Goal: Find specific page/section: Find specific page/section

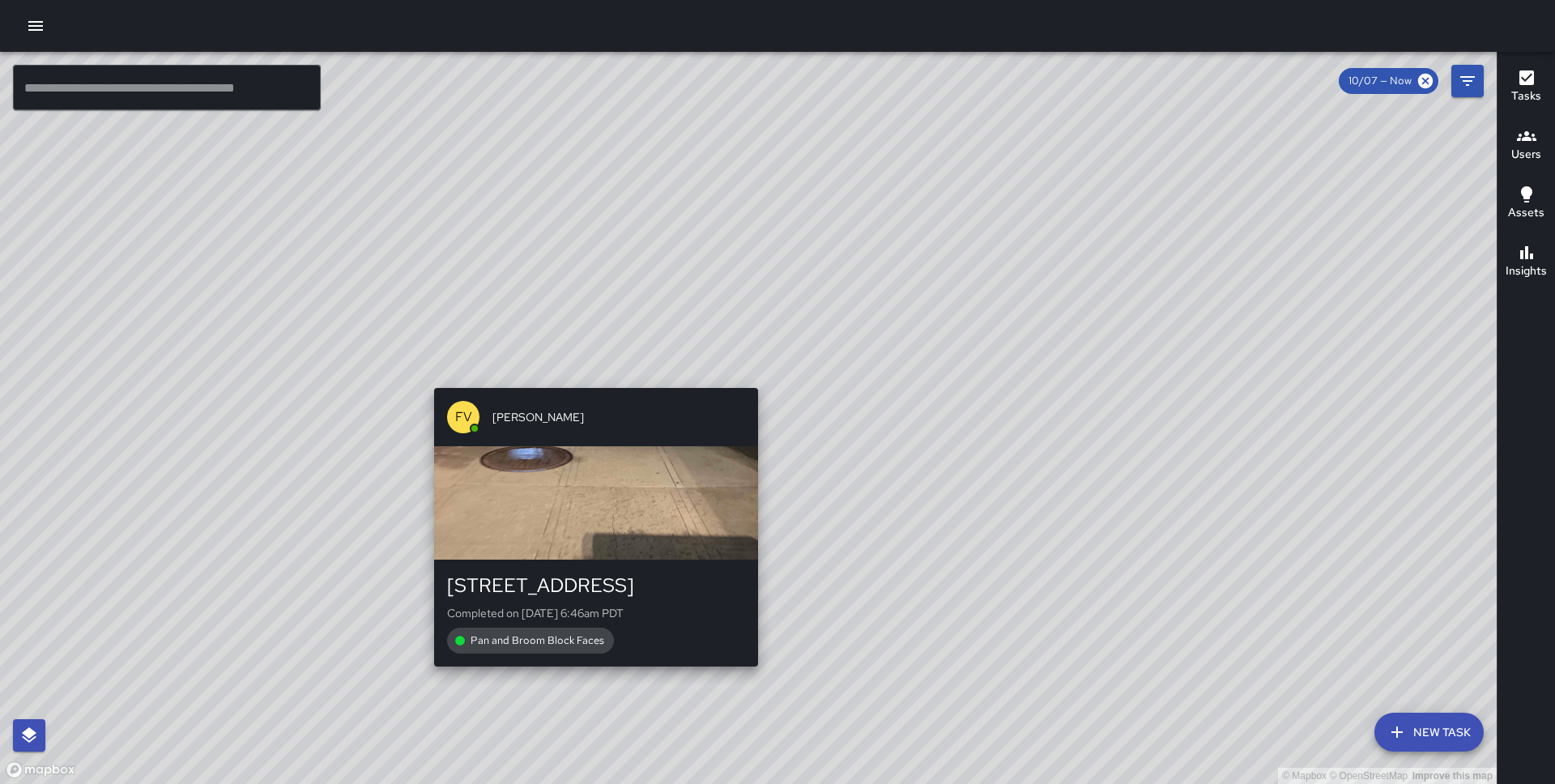
click at [592, 379] on div "© Mapbox © OpenStreetMap Improve this map FV [PERSON_NAME] [STREET_ADDRESS] Com…" at bounding box center [748, 417] width 1497 height 732
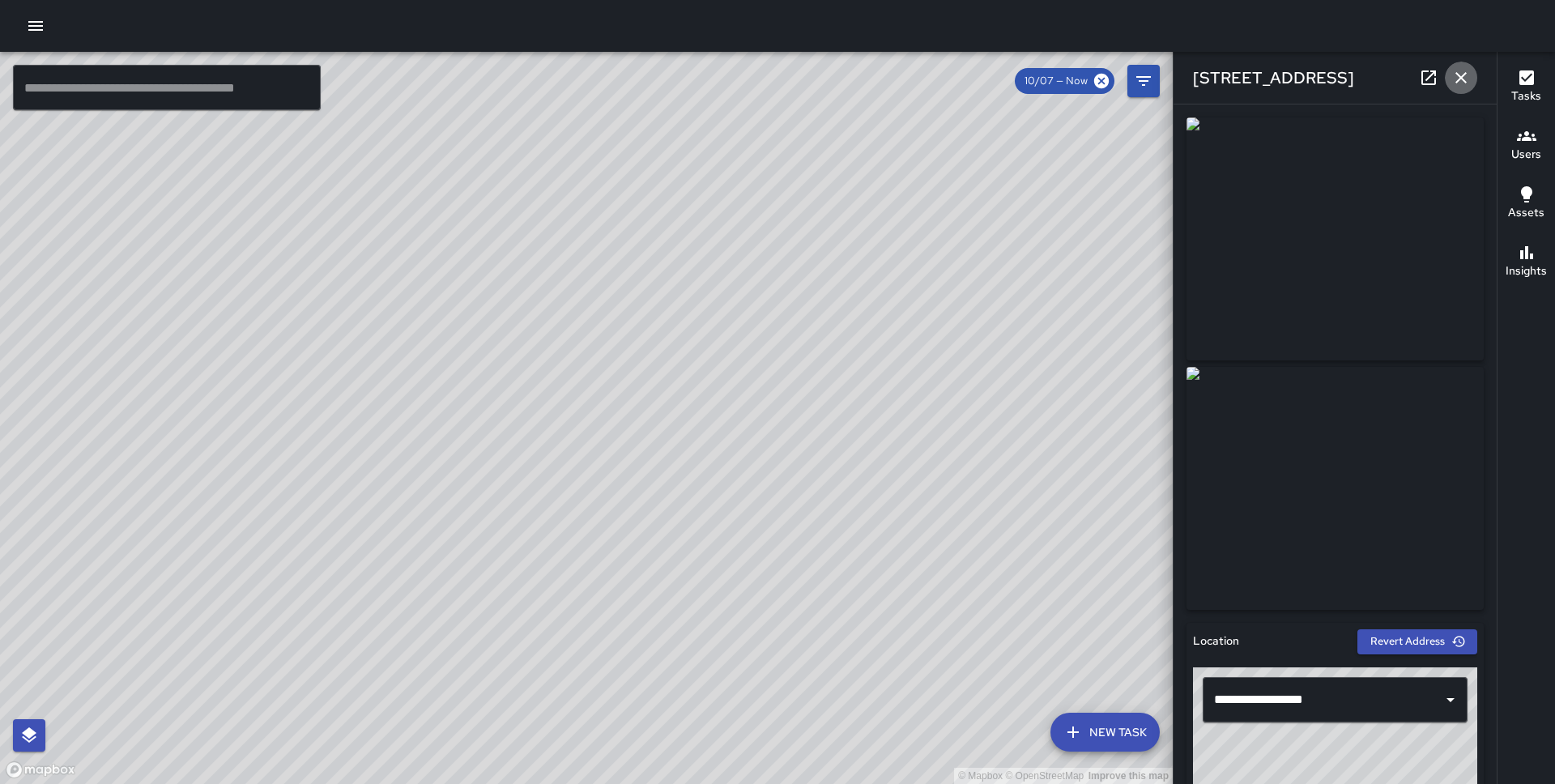
click at [1460, 88] on button "button" at bounding box center [1461, 78] width 32 height 32
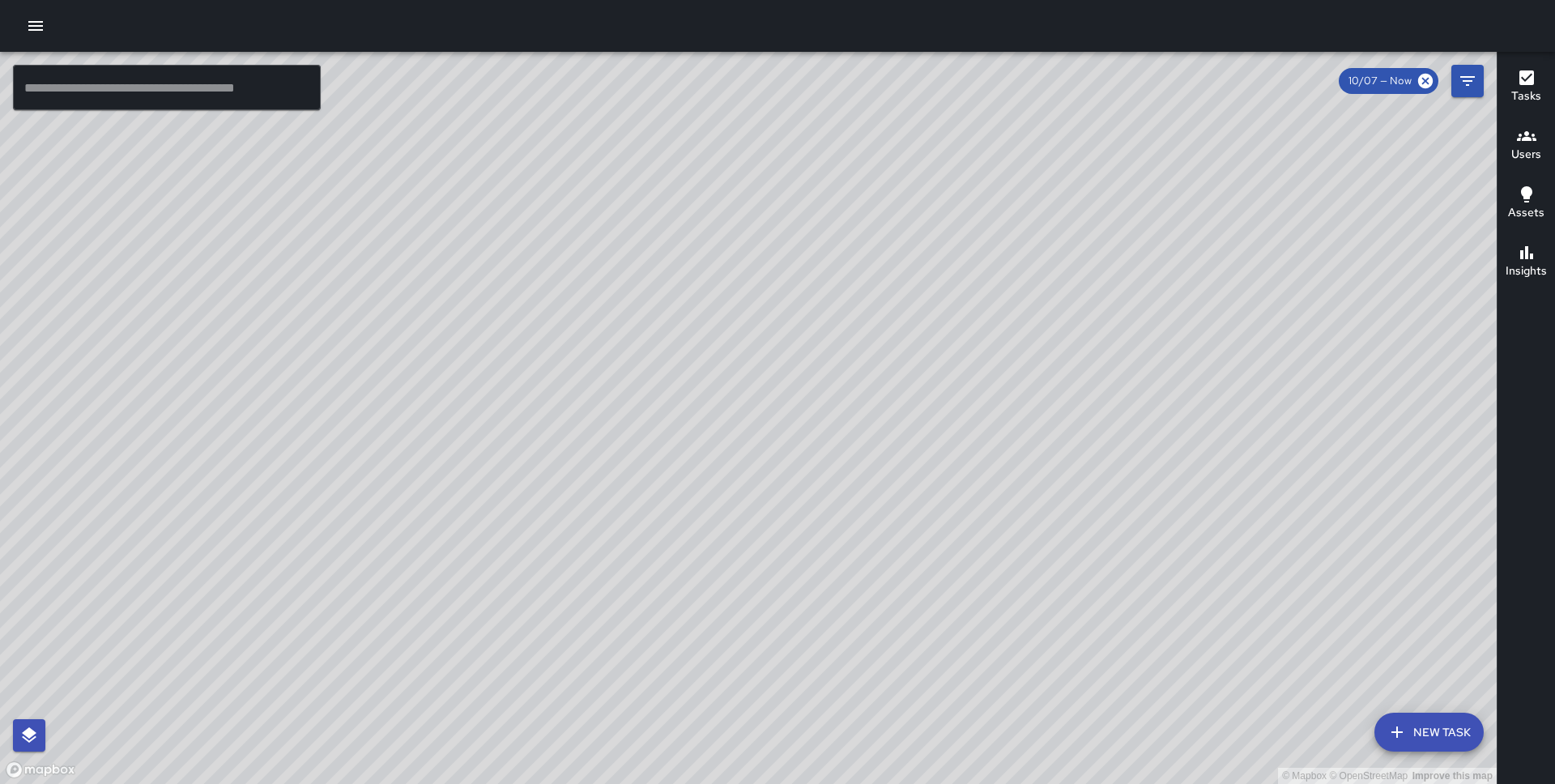
click at [1480, 88] on button "Filters" at bounding box center [1467, 81] width 32 height 32
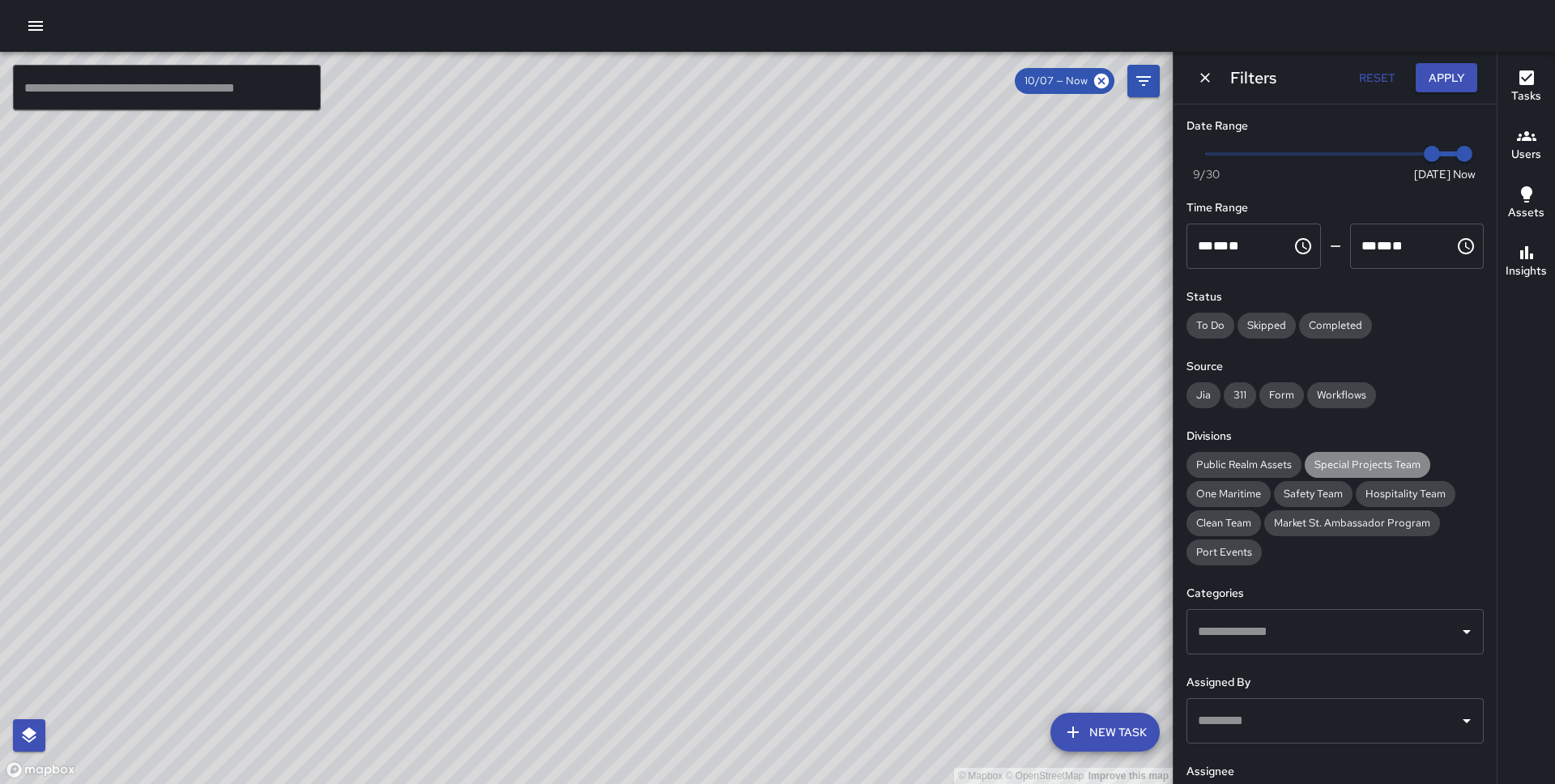
click at [1352, 455] on div "Special Projects Team" at bounding box center [1367, 465] width 125 height 26
click at [1227, 517] on span "Clean Team" at bounding box center [1224, 523] width 75 height 16
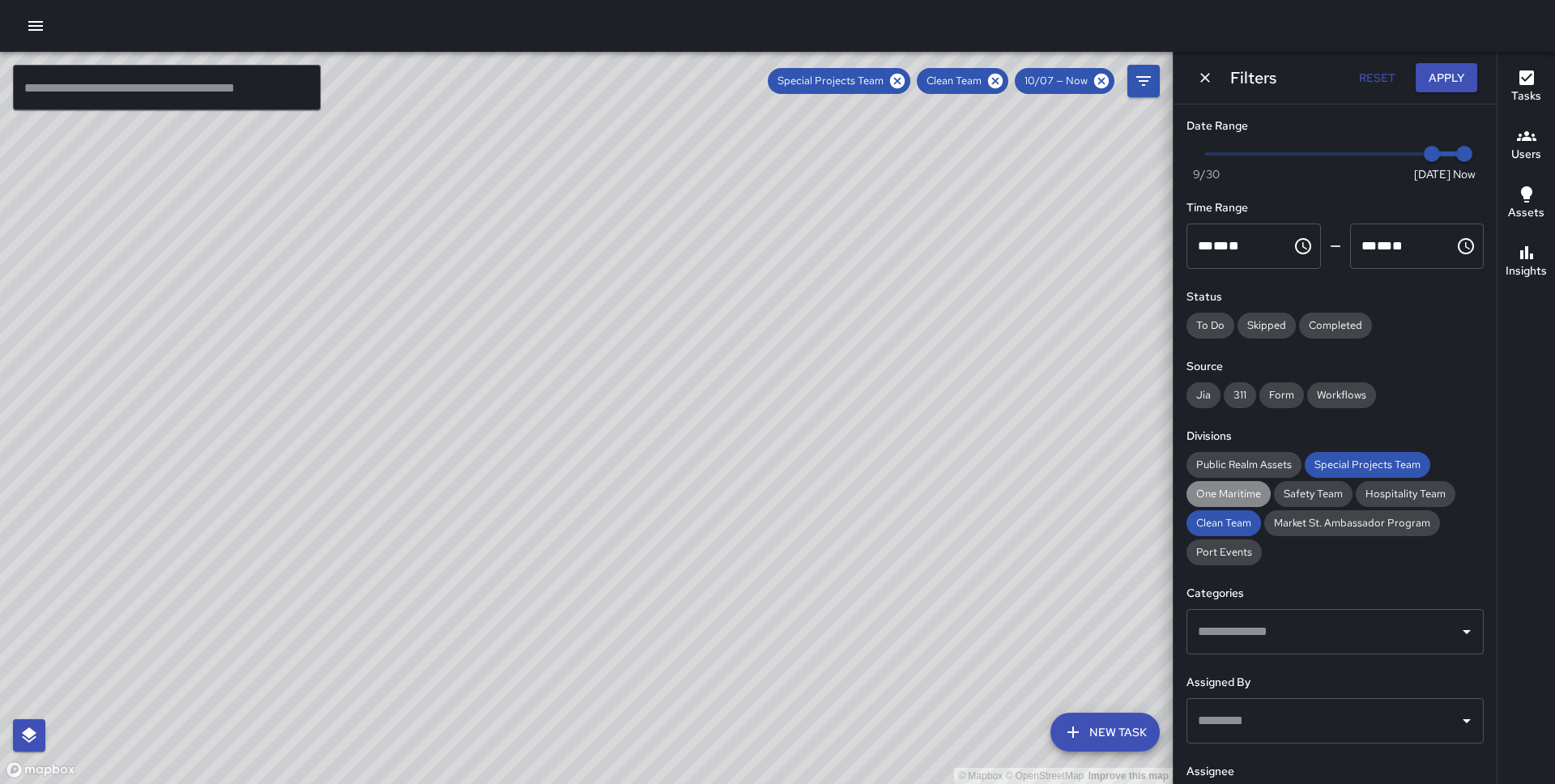
click at [1250, 490] on span "One Maritime" at bounding box center [1228, 494] width 84 height 16
click at [1439, 79] on button "Apply" at bounding box center [1447, 78] width 61 height 30
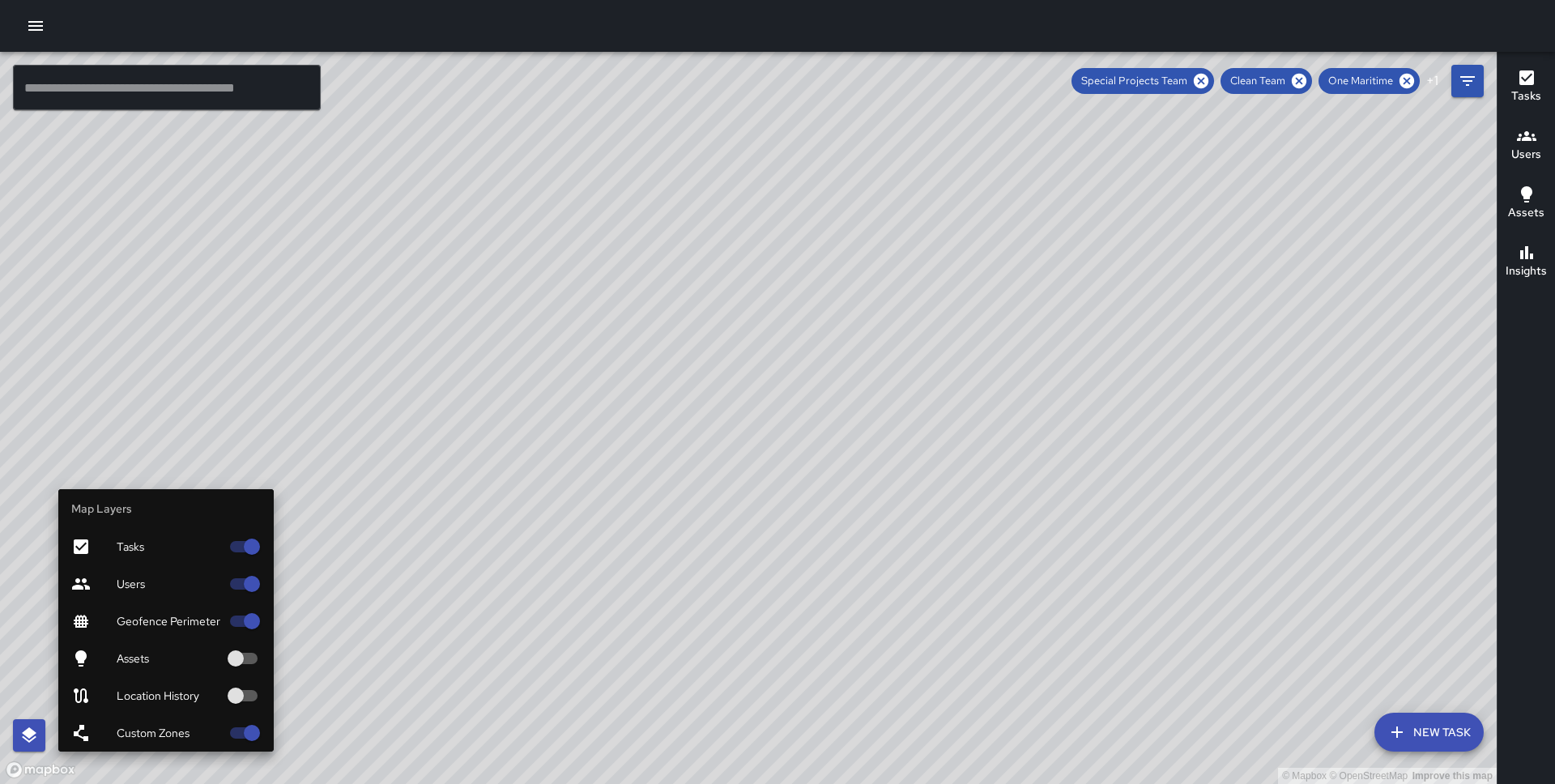
click at [172, 580] on span "Users" at bounding box center [168, 584] width 104 height 16
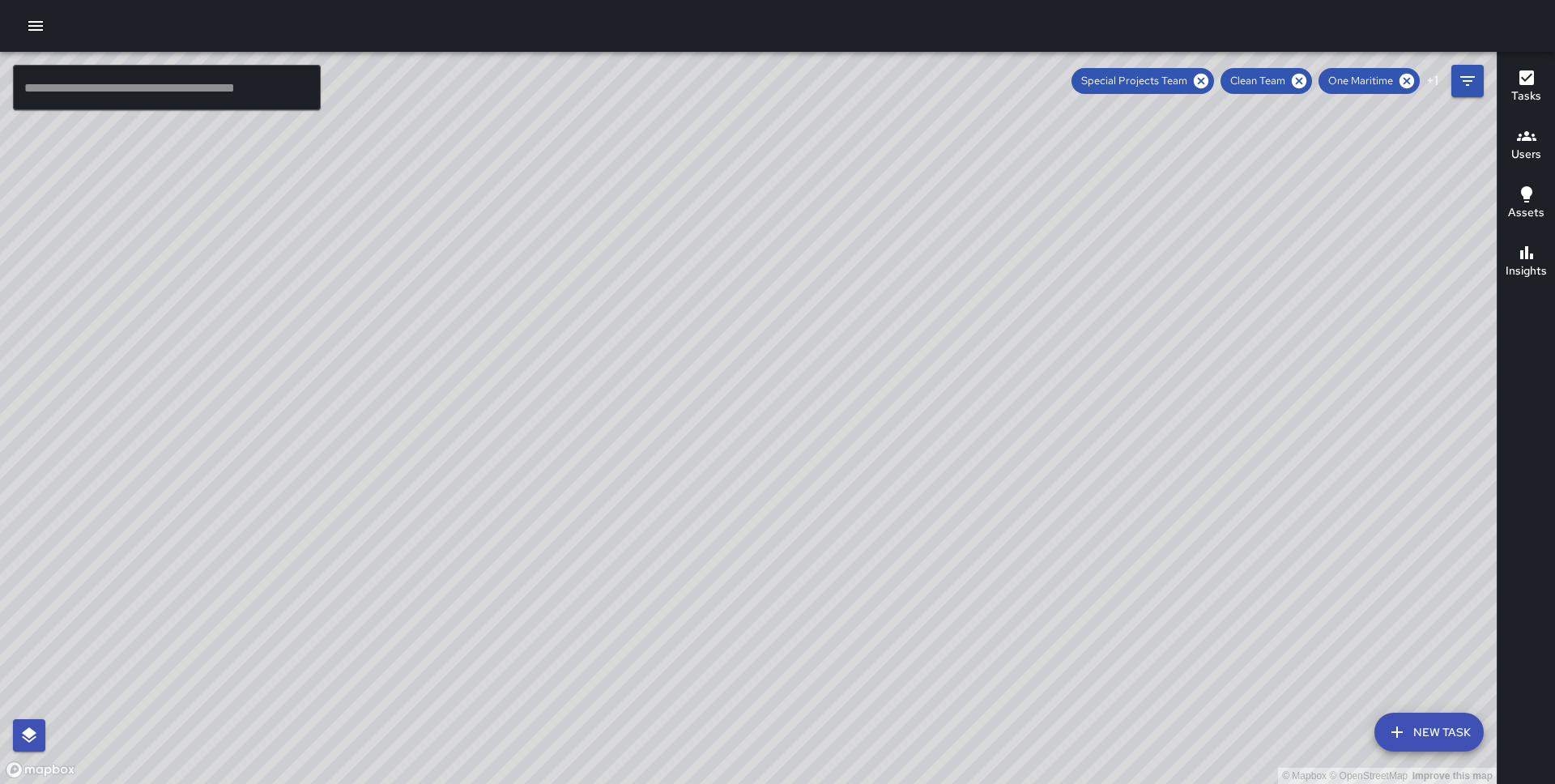
click at [676, 207] on div "© Mapbox © OpenStreetMap Improve this map" at bounding box center [748, 417] width 1497 height 732
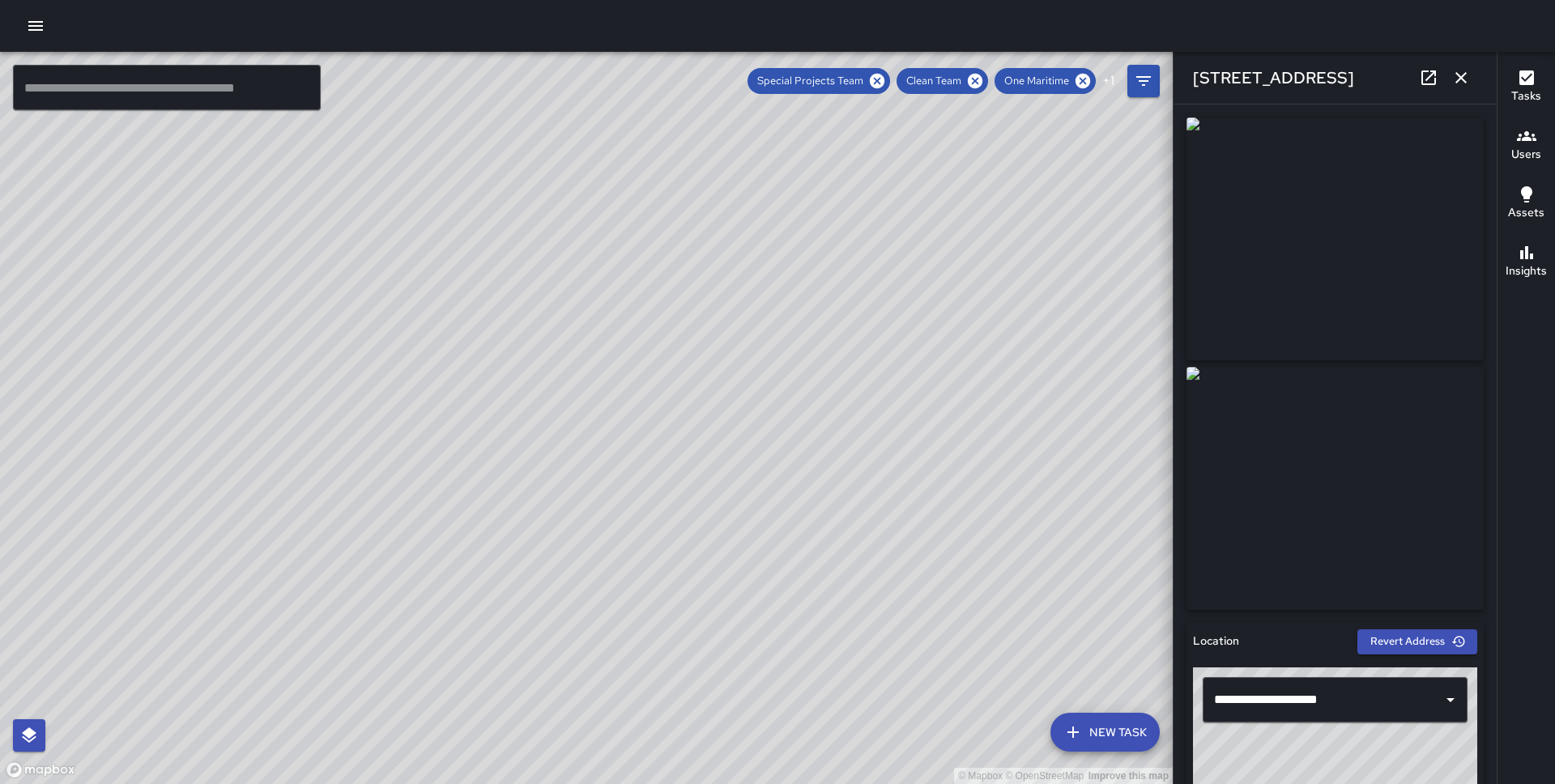
click at [1463, 83] on icon "button" at bounding box center [1461, 78] width 20 height 20
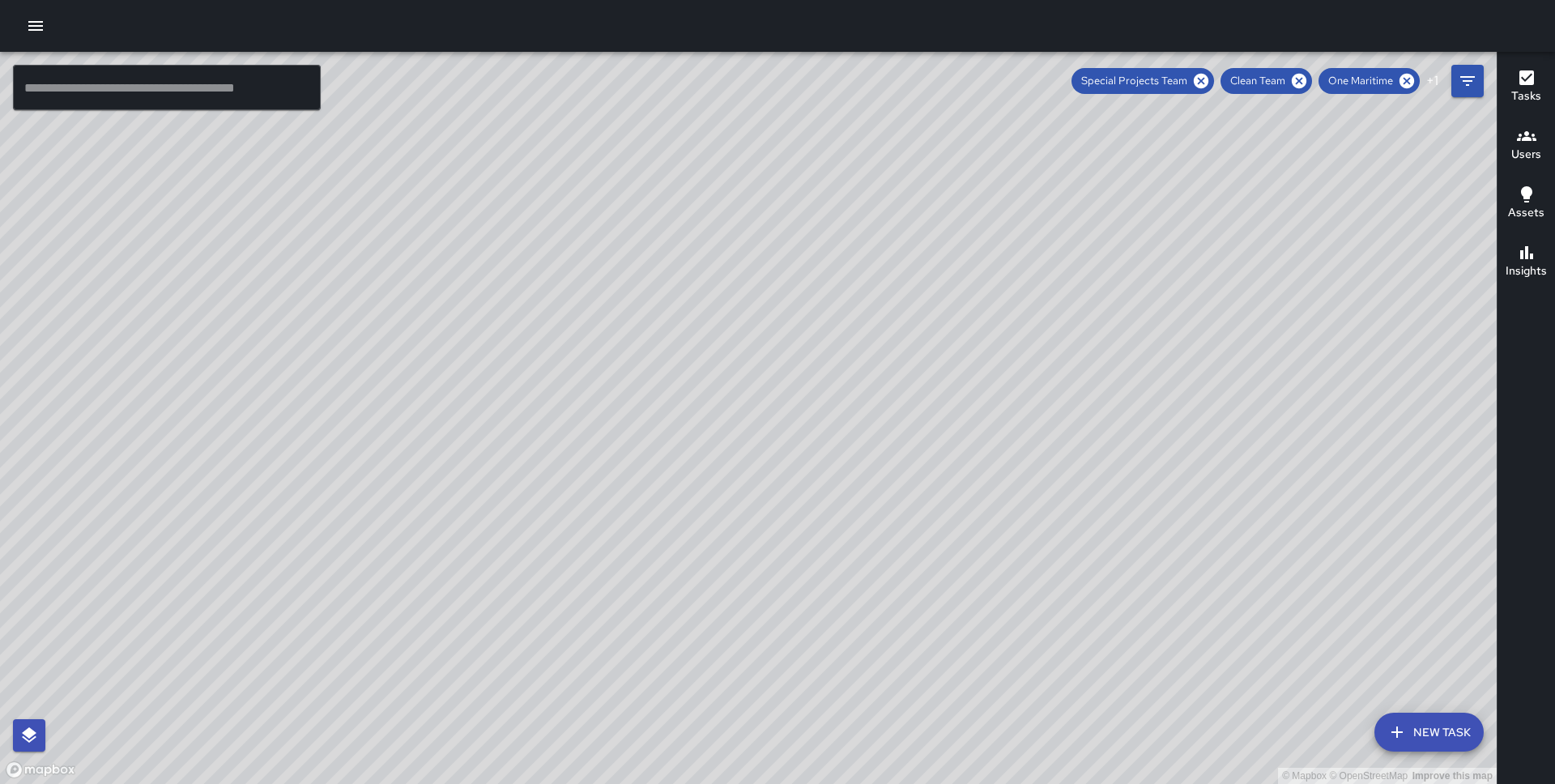
drag, startPoint x: 1014, startPoint y: 413, endPoint x: 877, endPoint y: 201, distance: 252.4
click at [877, 201] on div "© Mapbox © OpenStreetMap Improve this map" at bounding box center [748, 417] width 1497 height 732
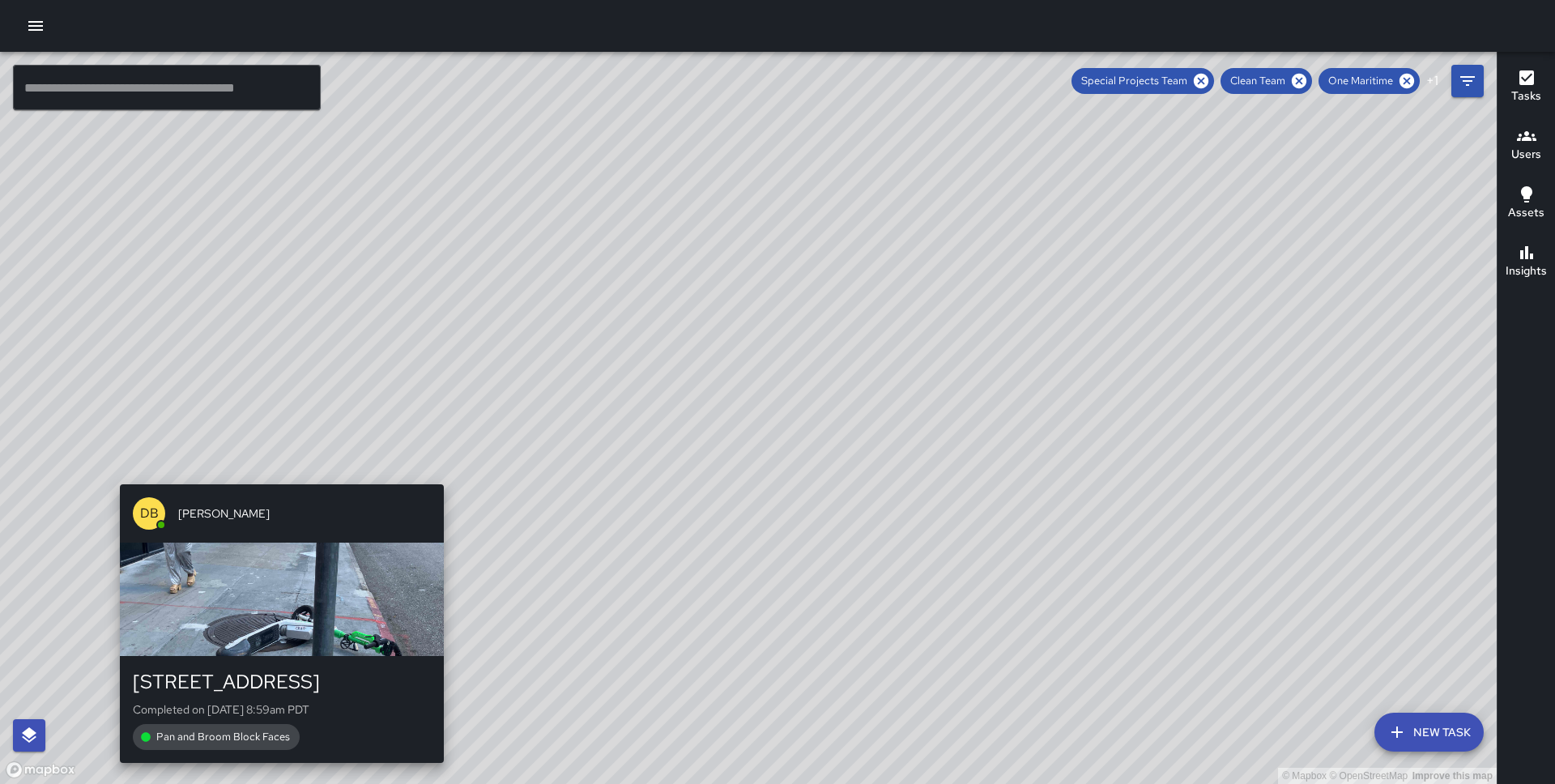
click at [277, 475] on div "© Mapbox © OpenStreetMap Improve this map DB [PERSON_NAME] [STREET_ADDRESS] Com…" at bounding box center [748, 417] width 1497 height 732
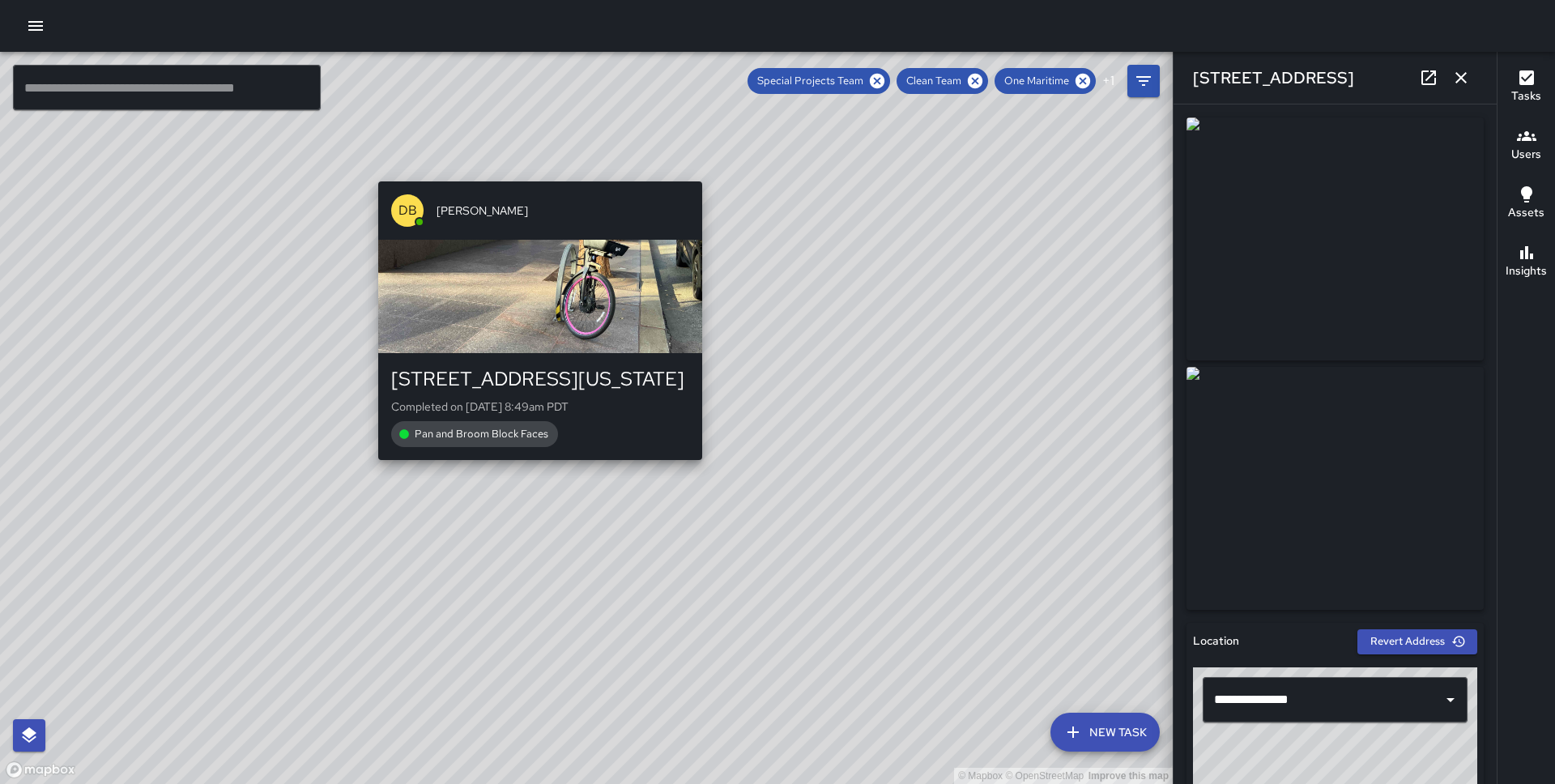
click at [529, 170] on div "© Mapbox © OpenStreetMap Improve this map DB [PERSON_NAME] [STREET_ADDRESS][US_…" at bounding box center [587, 417] width 1173 height 732
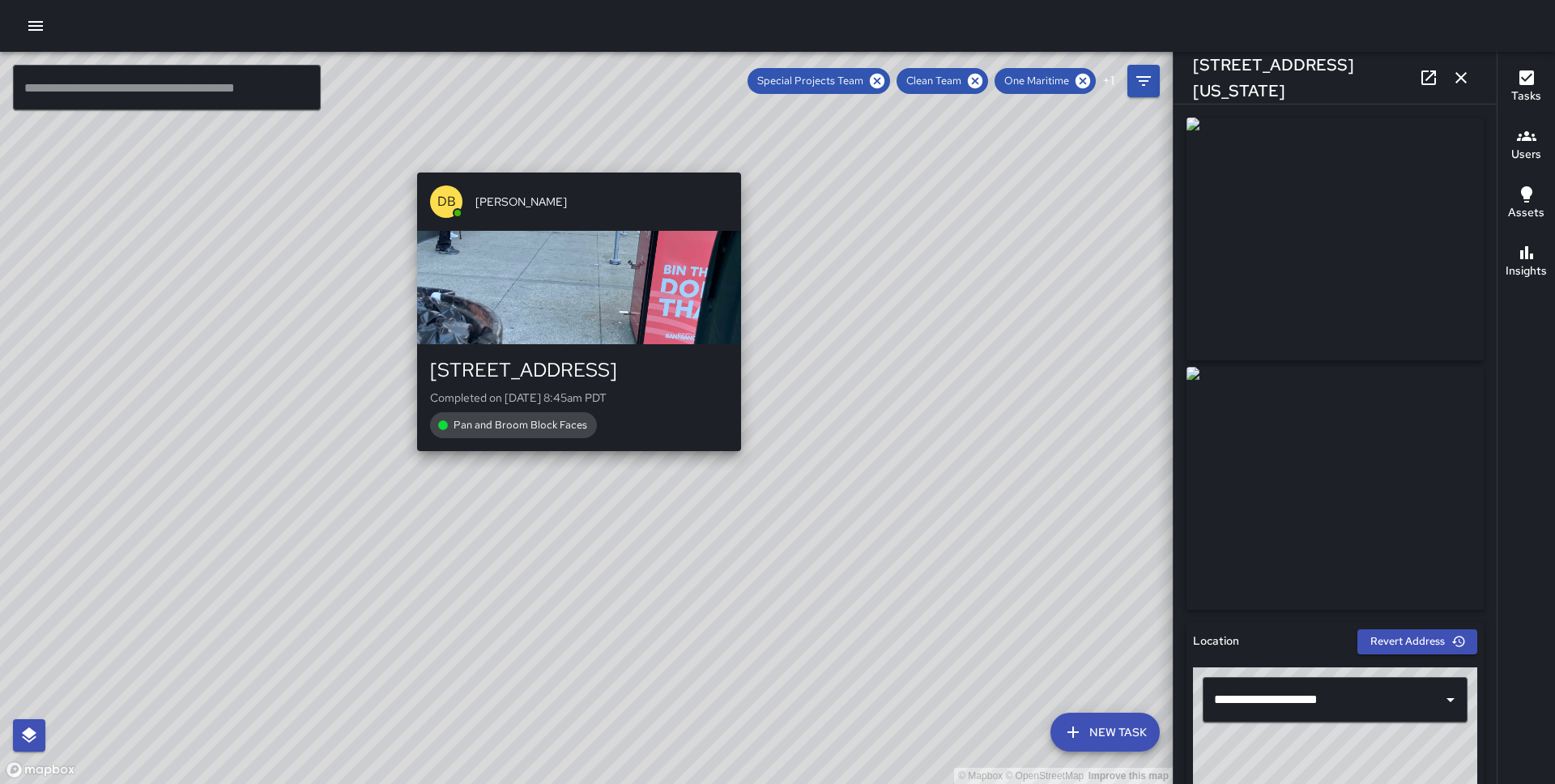
click at [577, 163] on div "© Mapbox © OpenStreetMap Improve this map DB [PERSON_NAME] [STREET_ADDRESS] Com…" at bounding box center [587, 417] width 1173 height 732
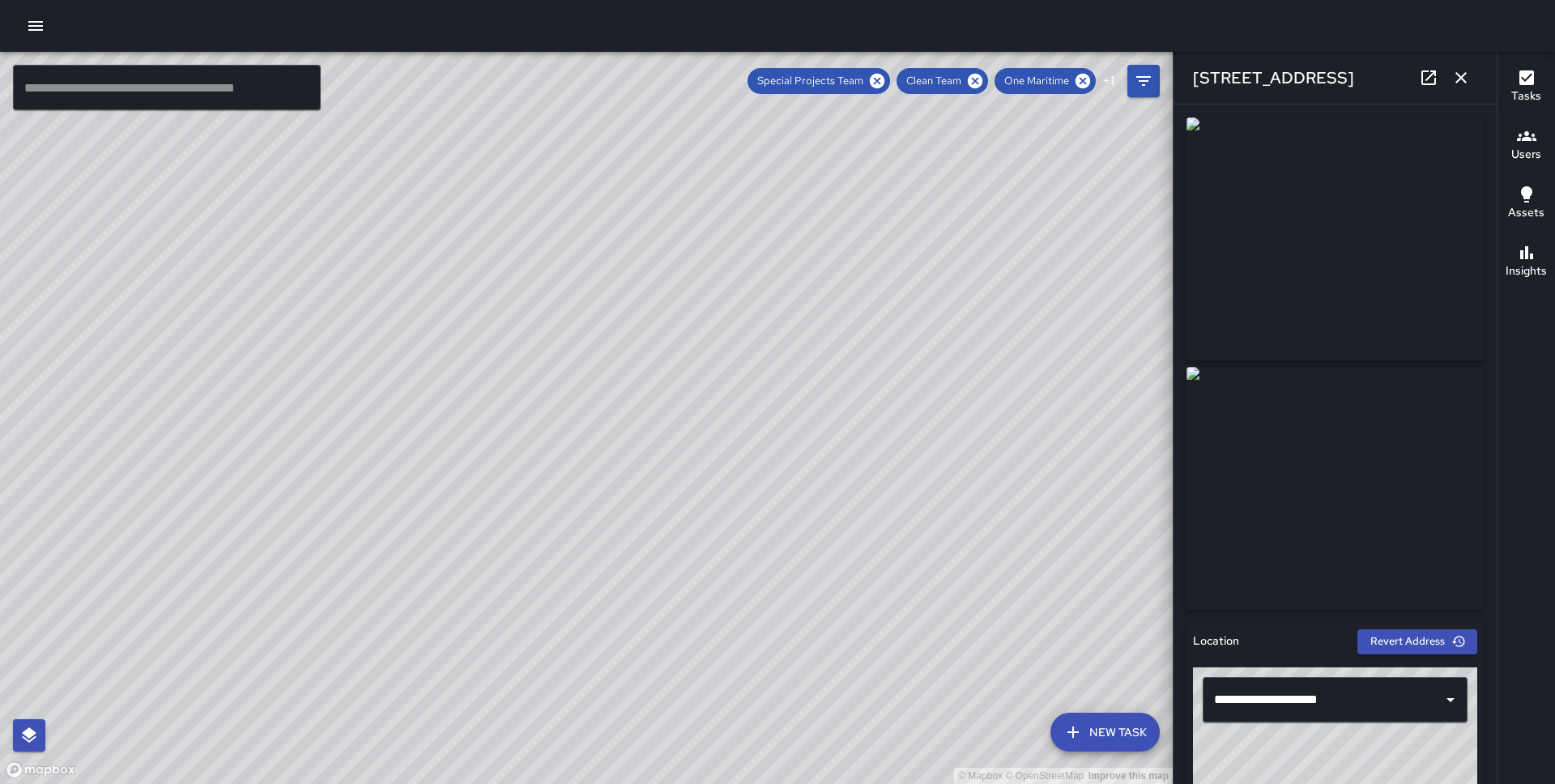
drag, startPoint x: 1015, startPoint y: 348, endPoint x: 691, endPoint y: 353, distance: 324.0
click at [691, 353] on div "© Mapbox © OpenStreetMap Improve this map" at bounding box center [587, 417] width 1173 height 732
drag, startPoint x: 1063, startPoint y: 356, endPoint x: 1016, endPoint y: 518, distance: 168.7
click at [1016, 518] on div "© Mapbox © OpenStreetMap Improve this map" at bounding box center [587, 417] width 1173 height 732
drag, startPoint x: 1016, startPoint y: 518, endPoint x: 902, endPoint y: 516, distance: 114.0
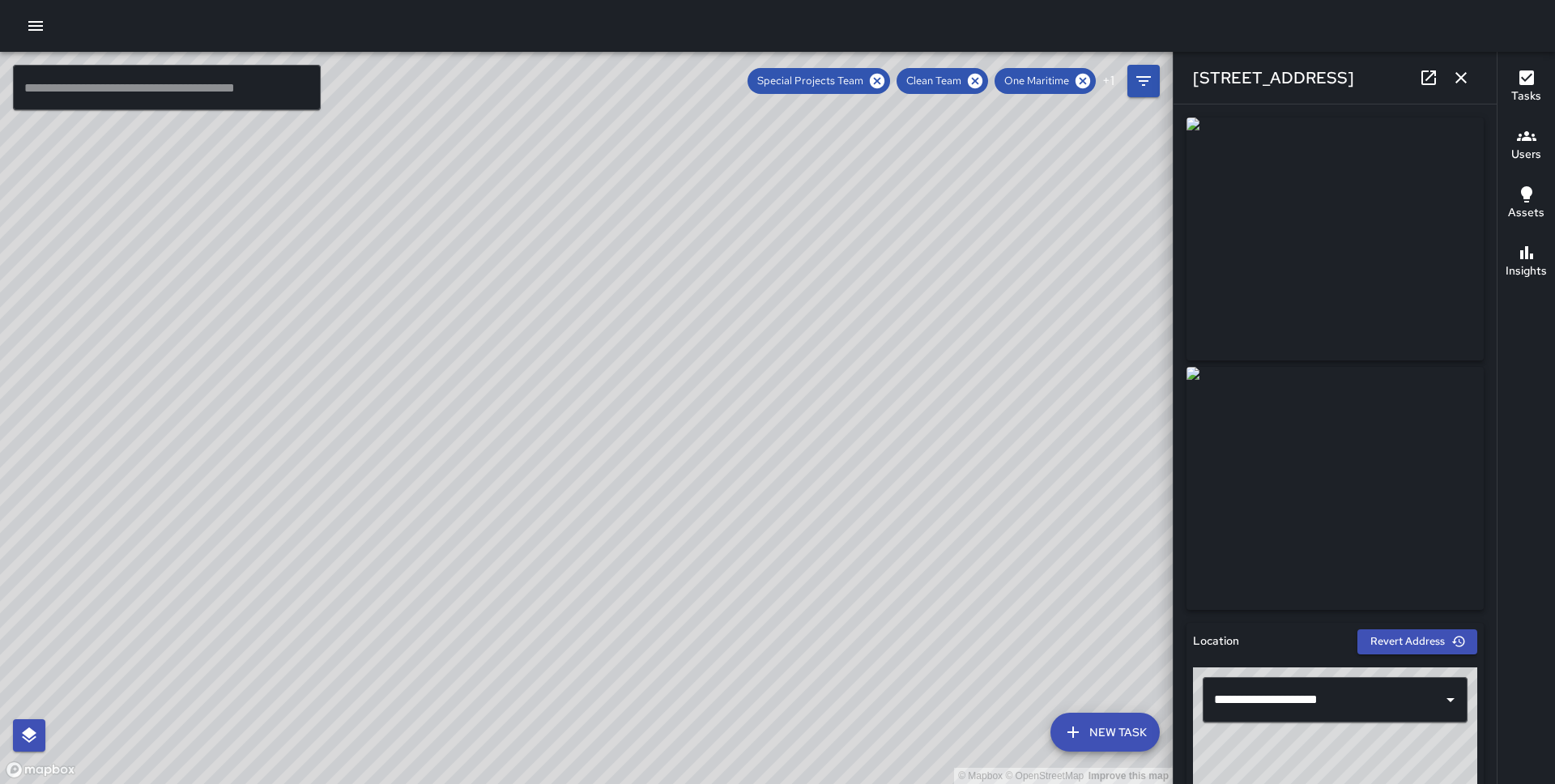
click at [902, 516] on div "© Mapbox © OpenStreetMap Improve this map" at bounding box center [587, 417] width 1173 height 732
drag, startPoint x: 939, startPoint y: 411, endPoint x: 520, endPoint y: 215, distance: 462.6
click at [520, 216] on div "© Mapbox © OpenStreetMap Improve this map" at bounding box center [587, 417] width 1173 height 732
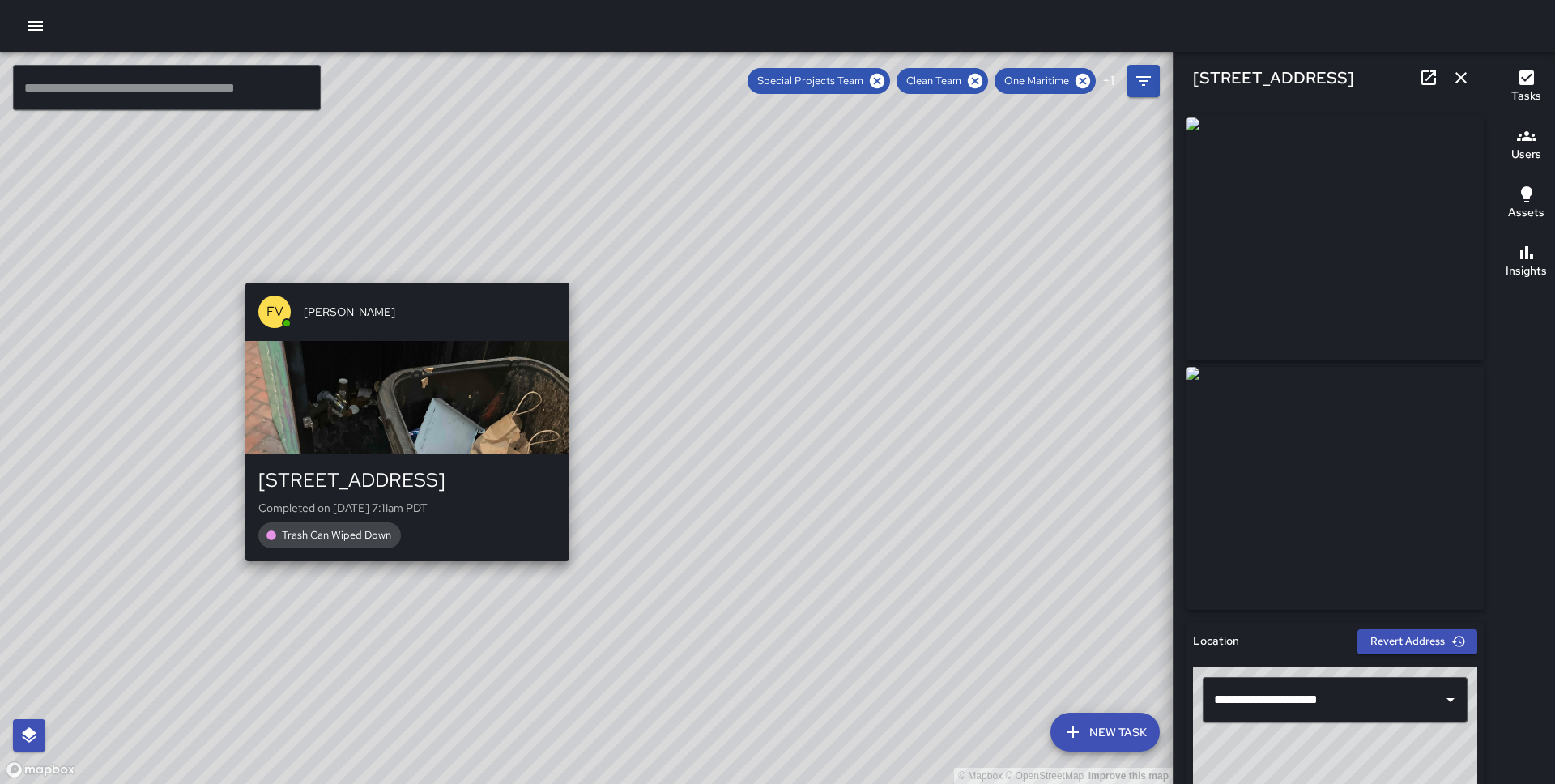
click at [399, 570] on div "© Mapbox © OpenStreetMap Improve this map FV [PERSON_NAME] [STREET_ADDRESS] Com…" at bounding box center [587, 417] width 1173 height 732
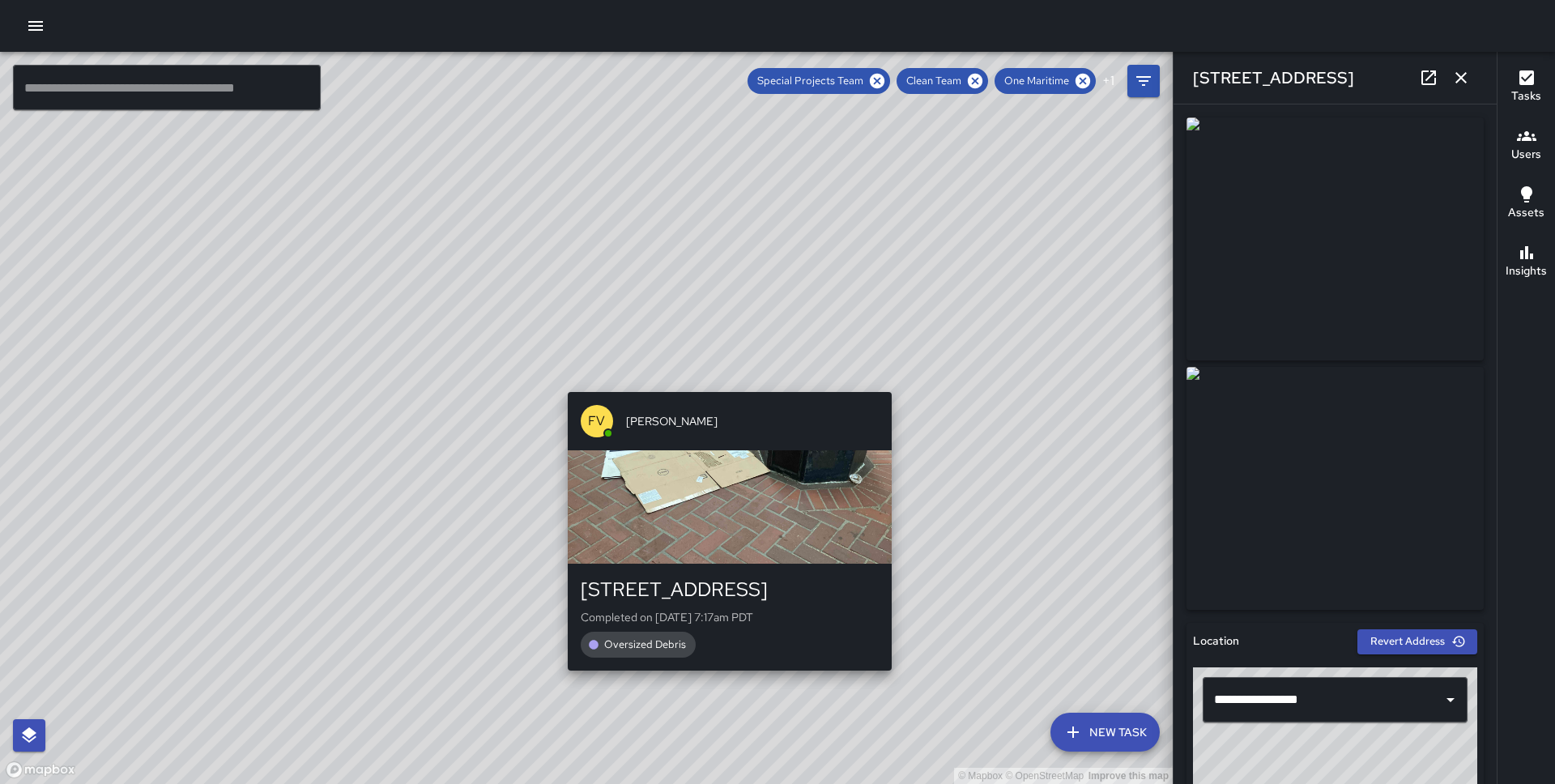
click at [724, 380] on div "© Mapbox © OpenStreetMap Improve this map FV [PERSON_NAME] [STREET_ADDRESS] Com…" at bounding box center [587, 417] width 1173 height 732
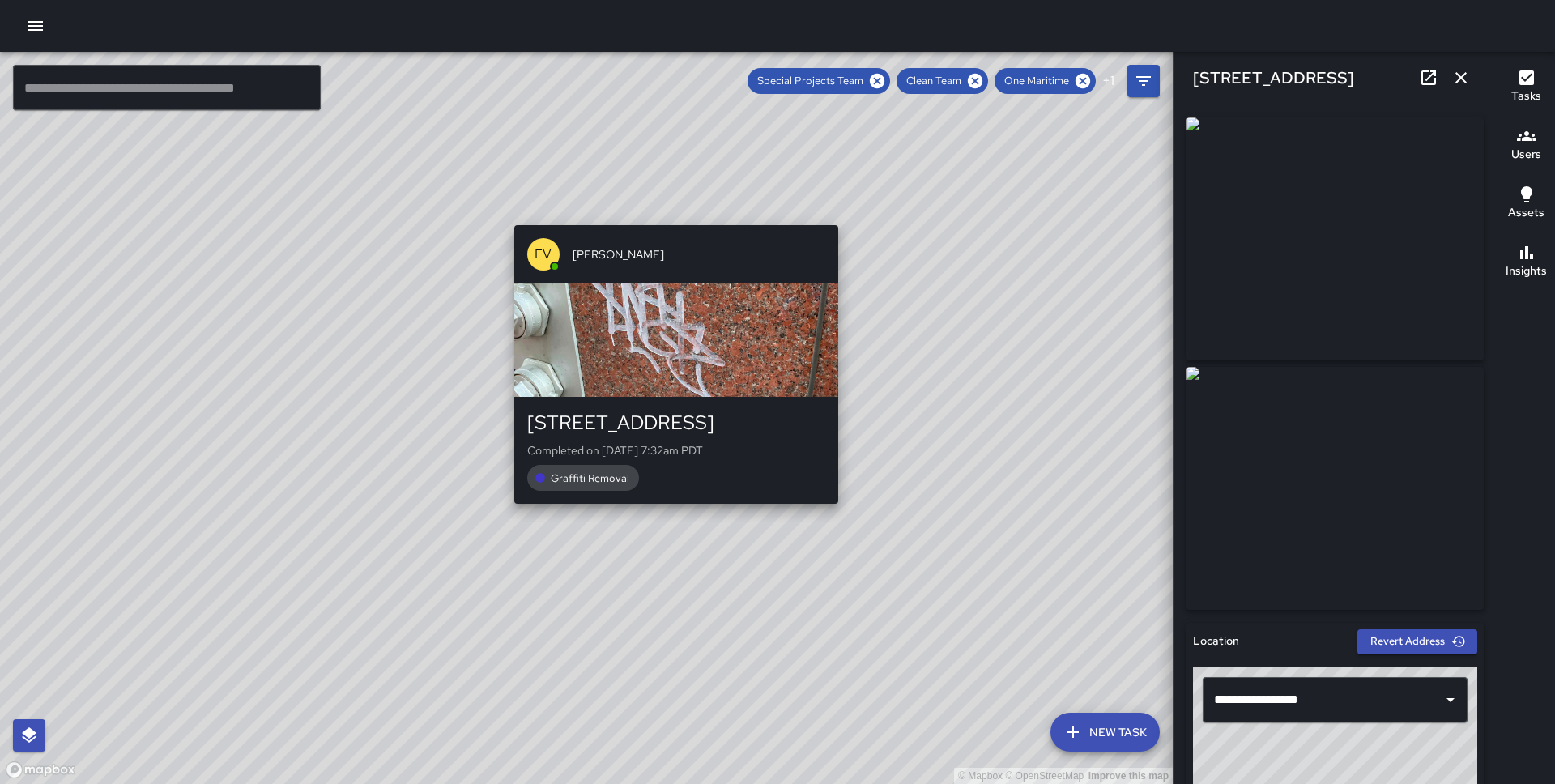
click at [671, 210] on div "© Mapbox © OpenStreetMap Improve this map FV [PERSON_NAME] [STREET_ADDRESS] Com…" at bounding box center [587, 417] width 1173 height 732
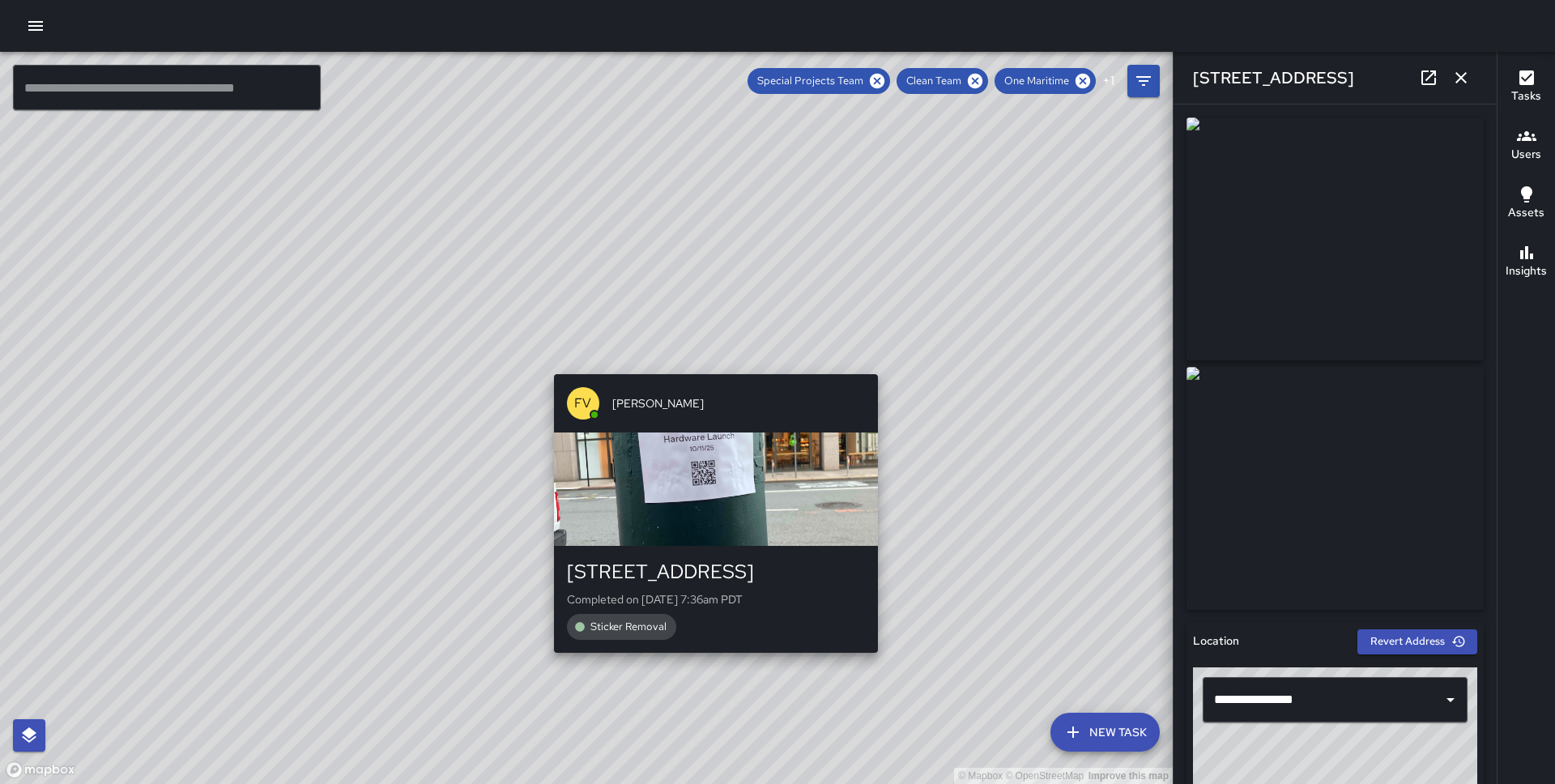
click at [712, 366] on div "© Mapbox © OpenStreetMap Improve this map FV [PERSON_NAME] [STREET_ADDRESS] Com…" at bounding box center [587, 417] width 1173 height 732
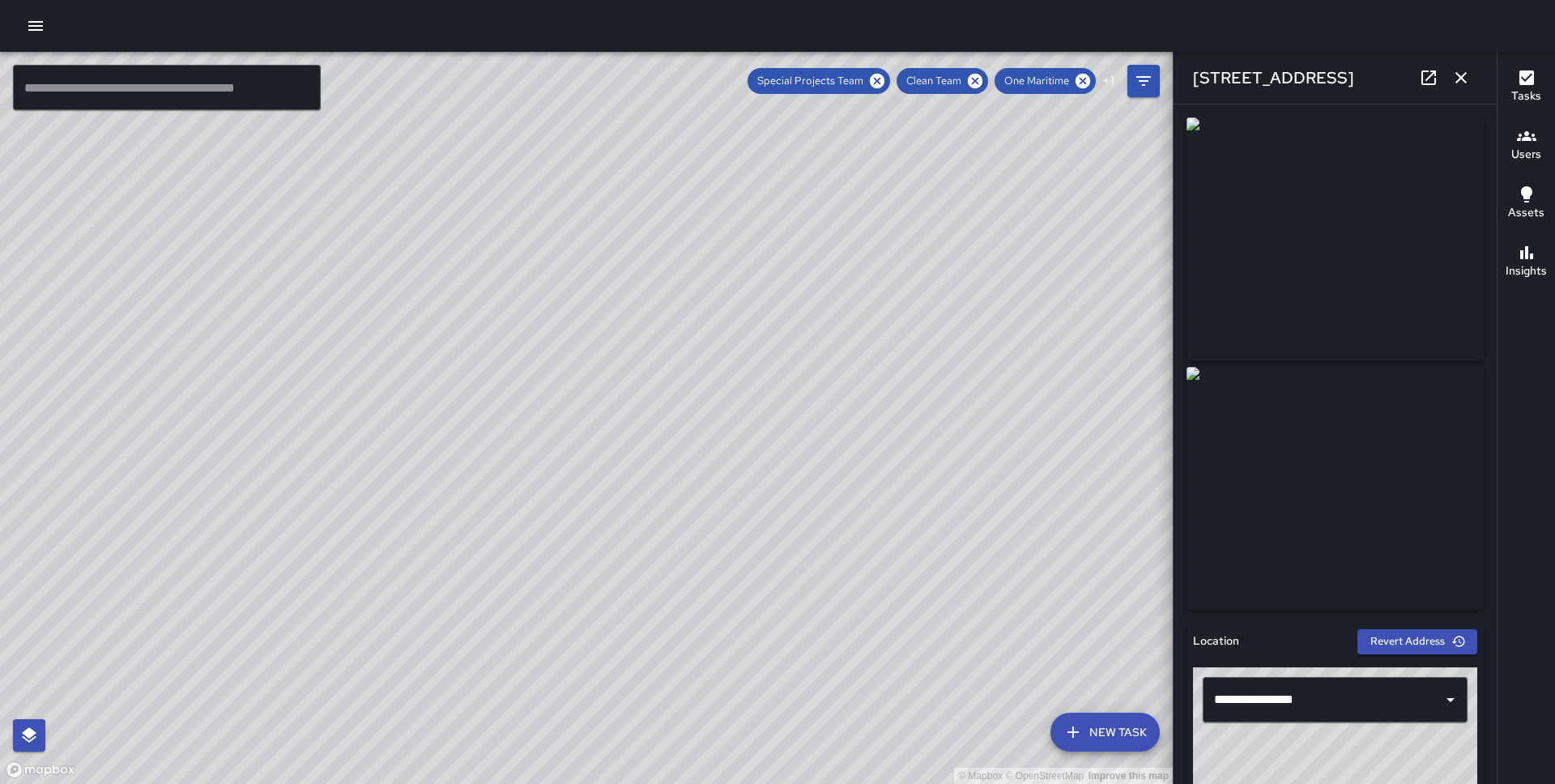
type input "**********"
click at [467, 471] on div "© Mapbox © OpenStreetMap Improve this map FV [PERSON_NAME] [STREET_ADDRESS] Com…" at bounding box center [587, 417] width 1173 height 732
click at [1475, 77] on button "button" at bounding box center [1461, 78] width 32 height 32
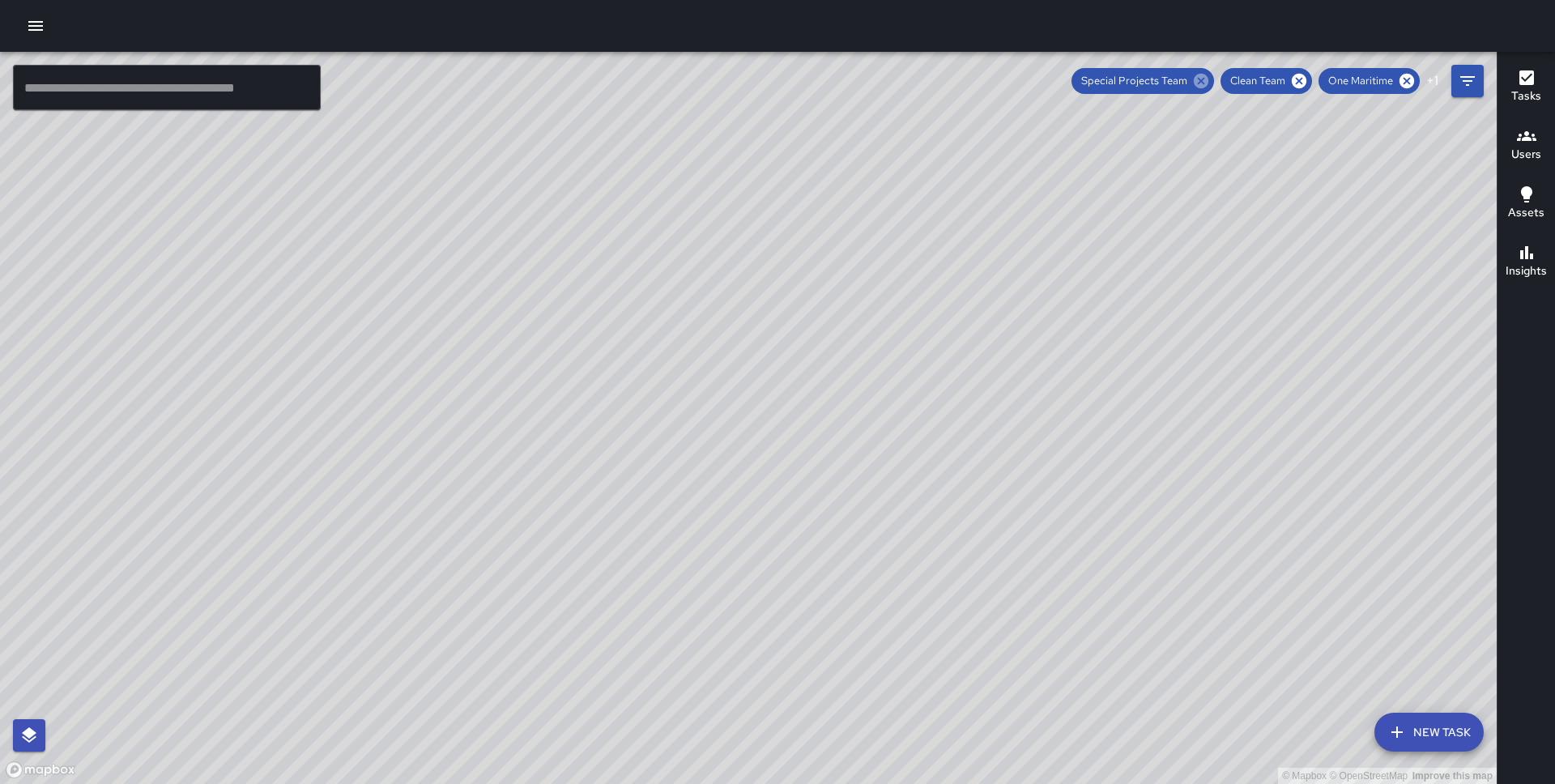
click at [1200, 87] on icon at bounding box center [1201, 81] width 14 height 14
click at [1214, 85] on icon at bounding box center [1212, 81] width 14 height 14
click at [1474, 78] on icon "Filters" at bounding box center [1468, 81] width 20 height 20
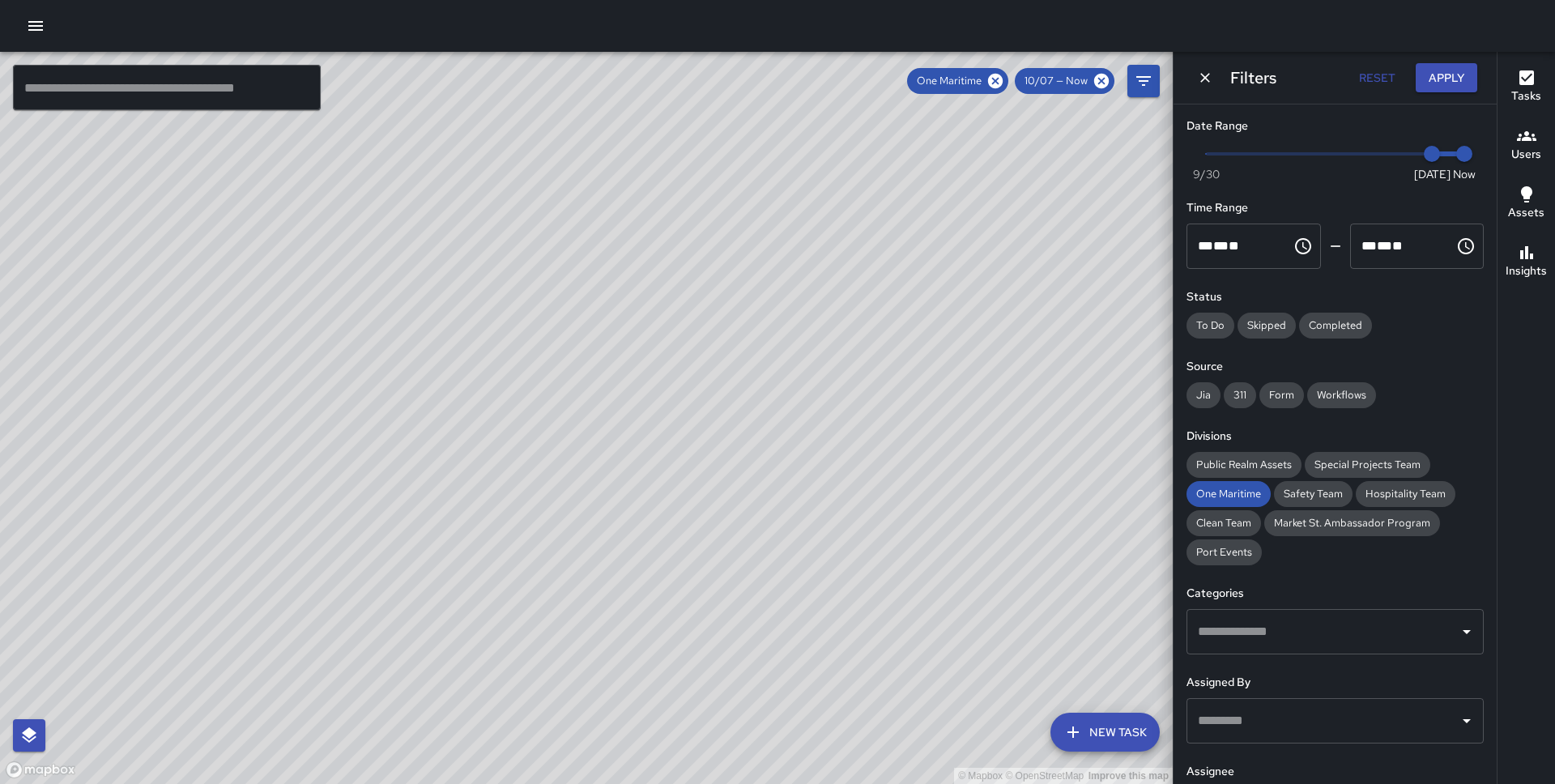
type input "*"
click at [1215, 154] on span "Now [DATE] [DATE] 11:27 am" at bounding box center [1335, 153] width 258 height 24
click at [1462, 82] on button "Apply" at bounding box center [1447, 78] width 61 height 30
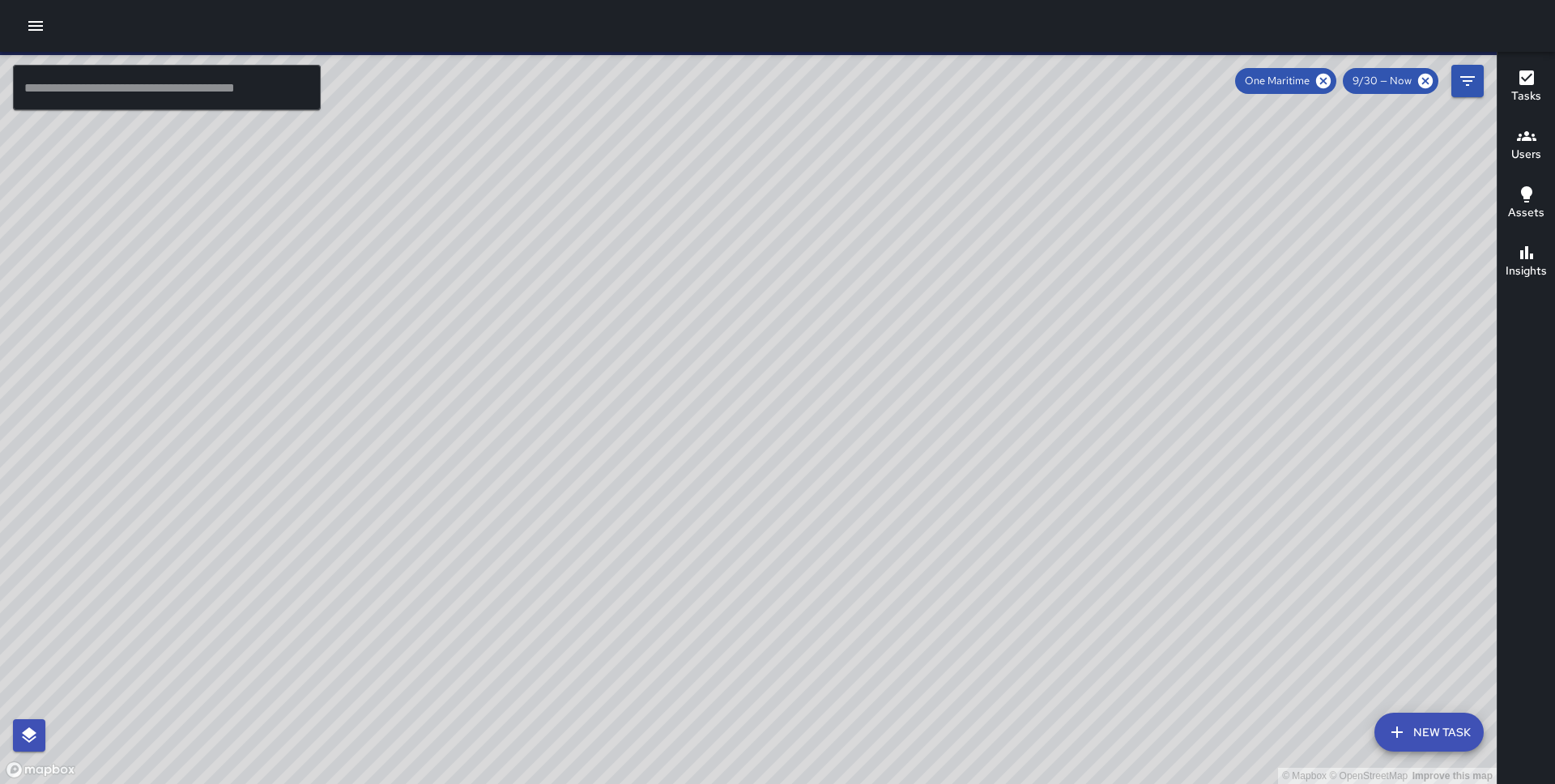
drag, startPoint x: 691, startPoint y: 350, endPoint x: 786, endPoint y: 476, distance: 157.8
click at [787, 478] on div "© Mapbox © OpenStreetMap Improve this map" at bounding box center [748, 417] width 1497 height 732
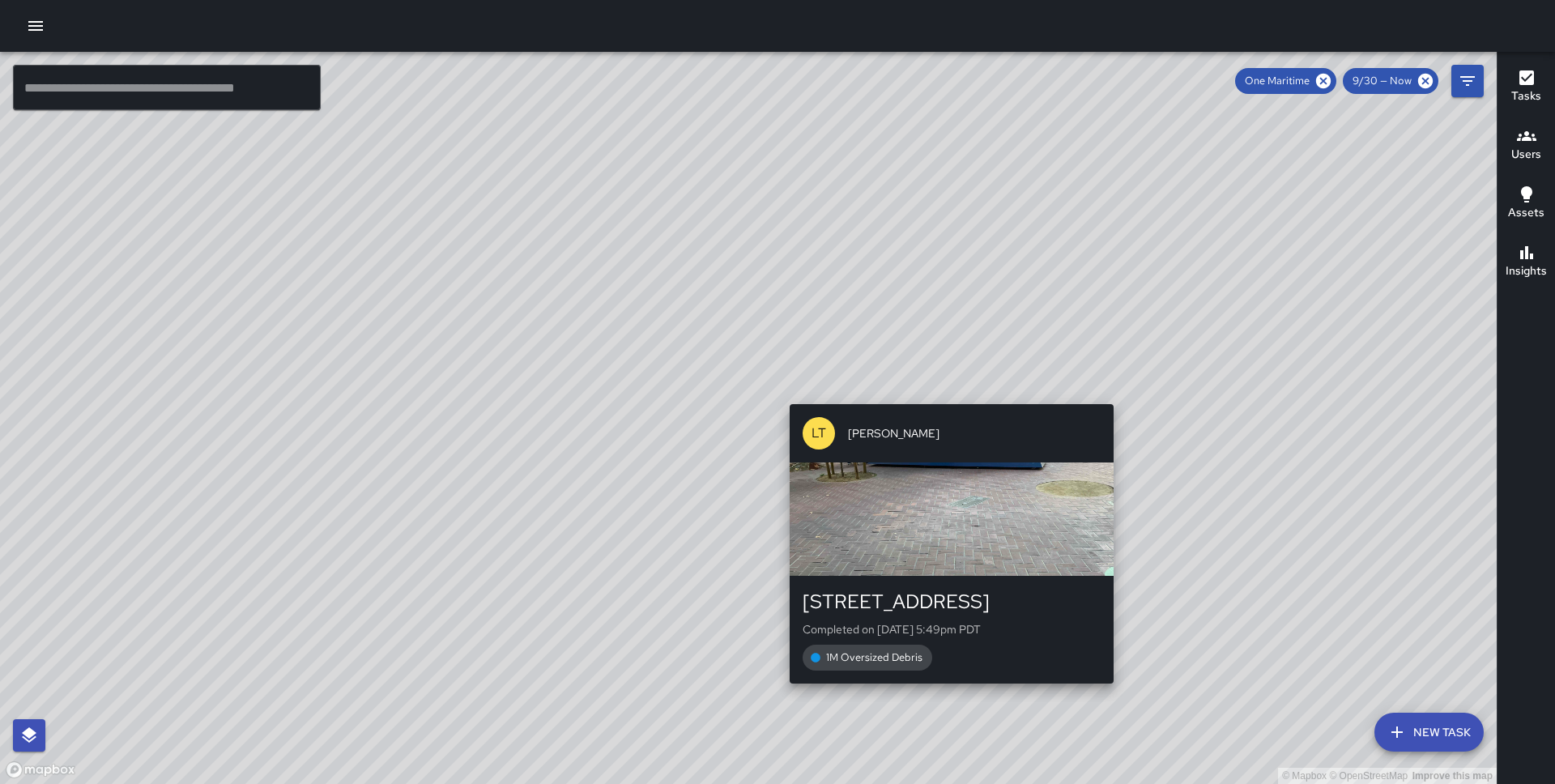
click at [946, 395] on div "© Mapbox © OpenStreetMap Improve this map [GEOGRAPHIC_DATA][PERSON_NAME][STREET…" at bounding box center [748, 417] width 1497 height 732
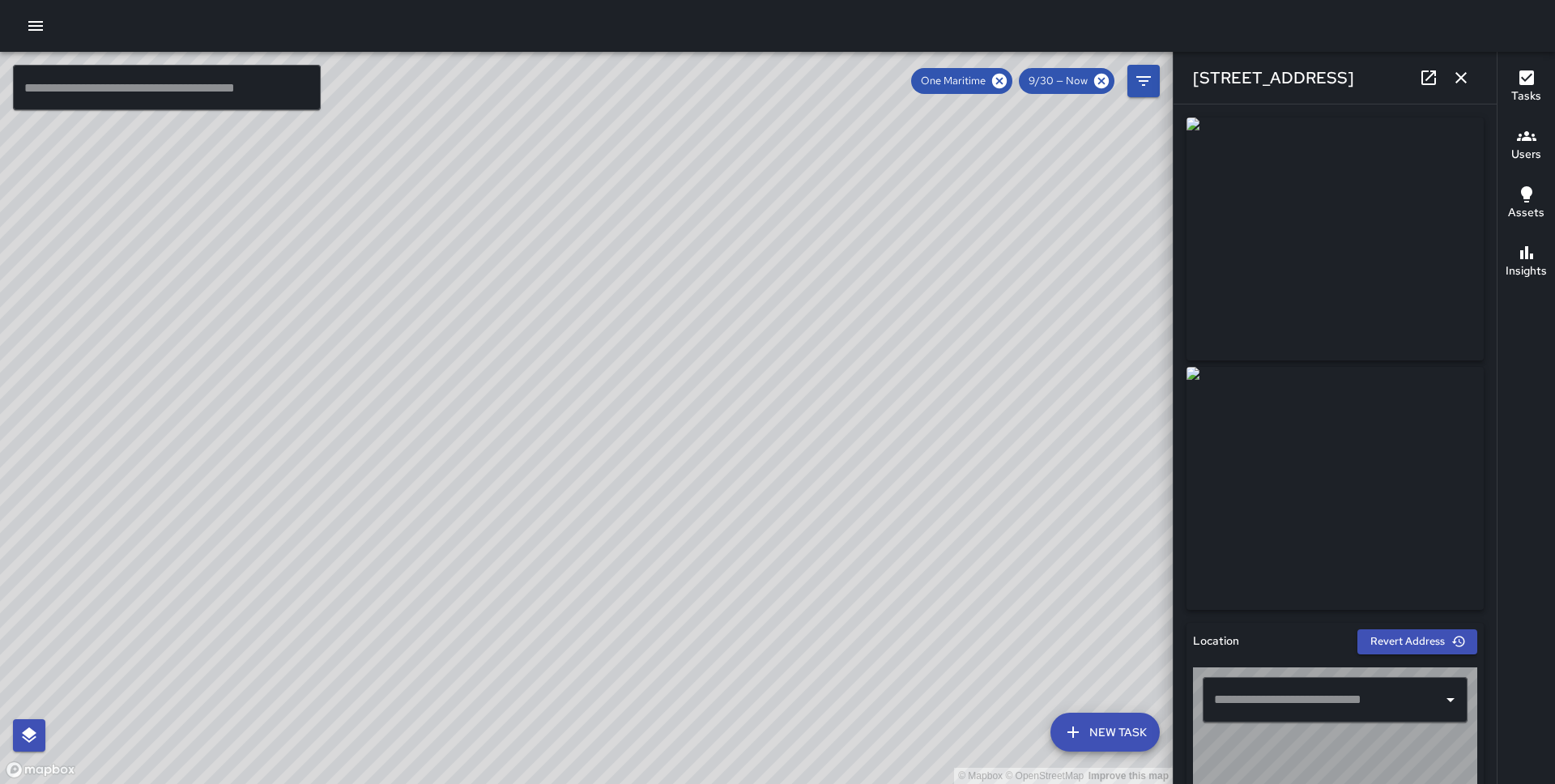
type input "**********"
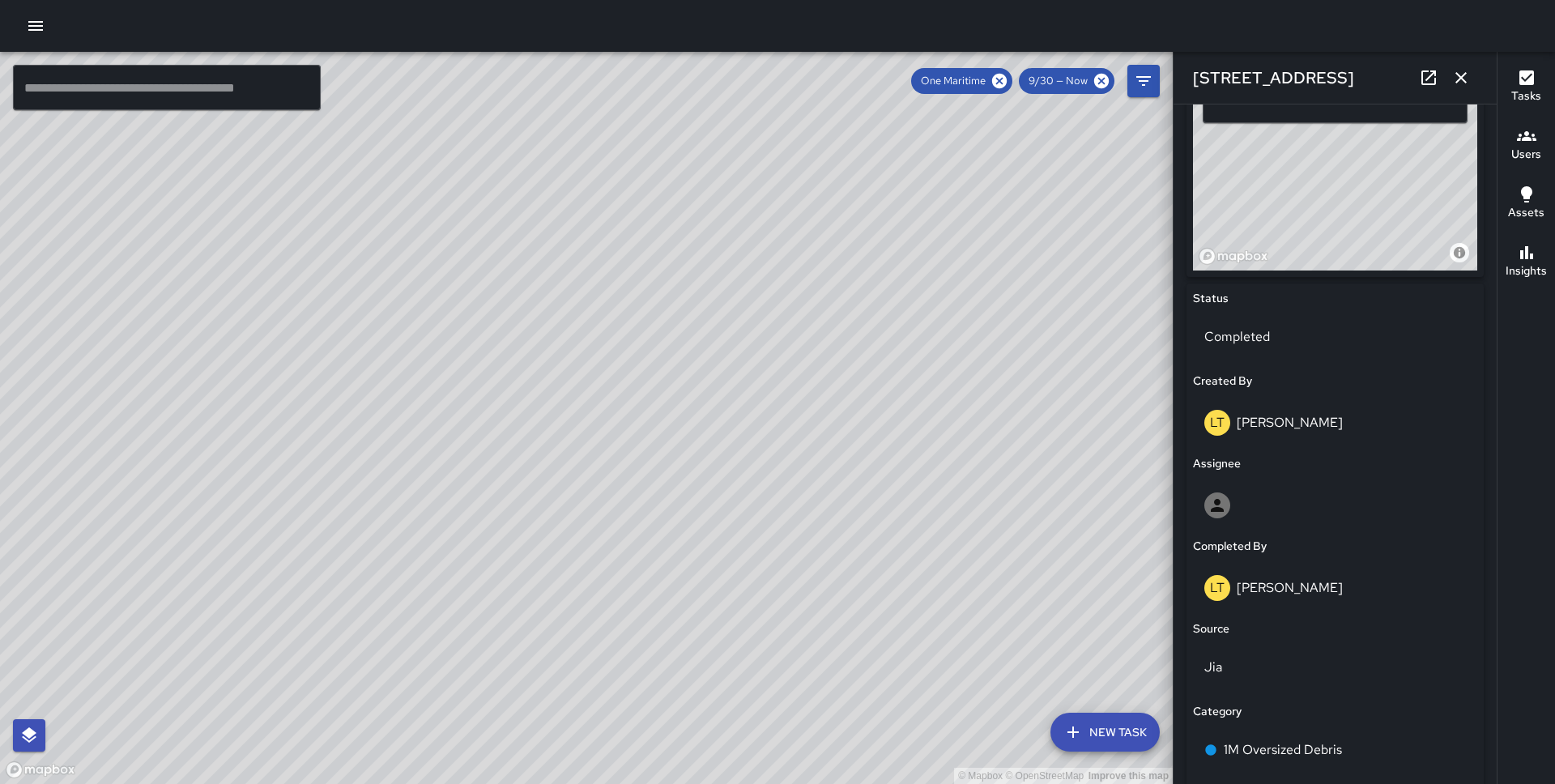
scroll to position [943, 0]
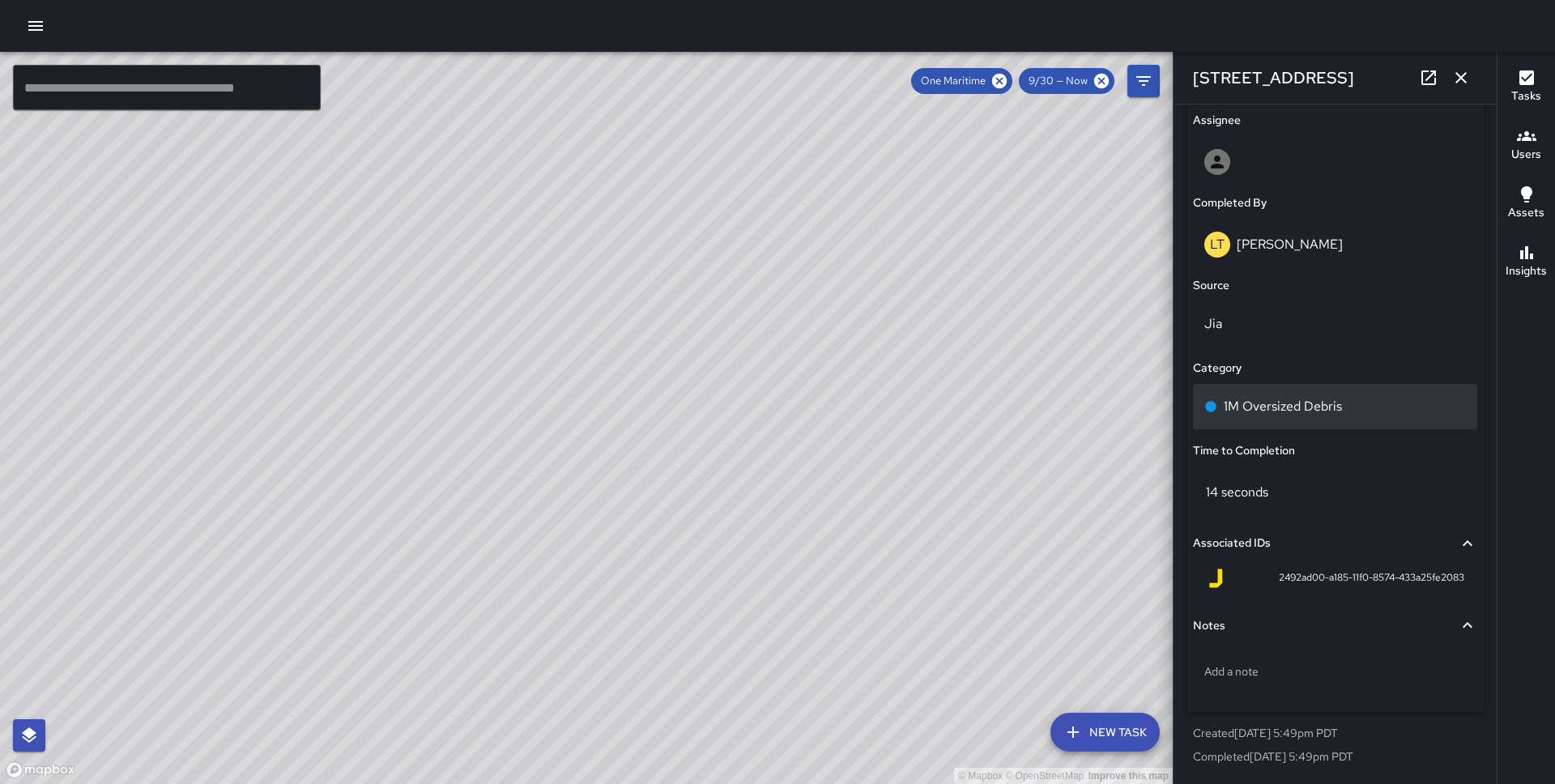
click at [1315, 399] on p "1M Oversized Debris" at bounding box center [1282, 407] width 118 height 20
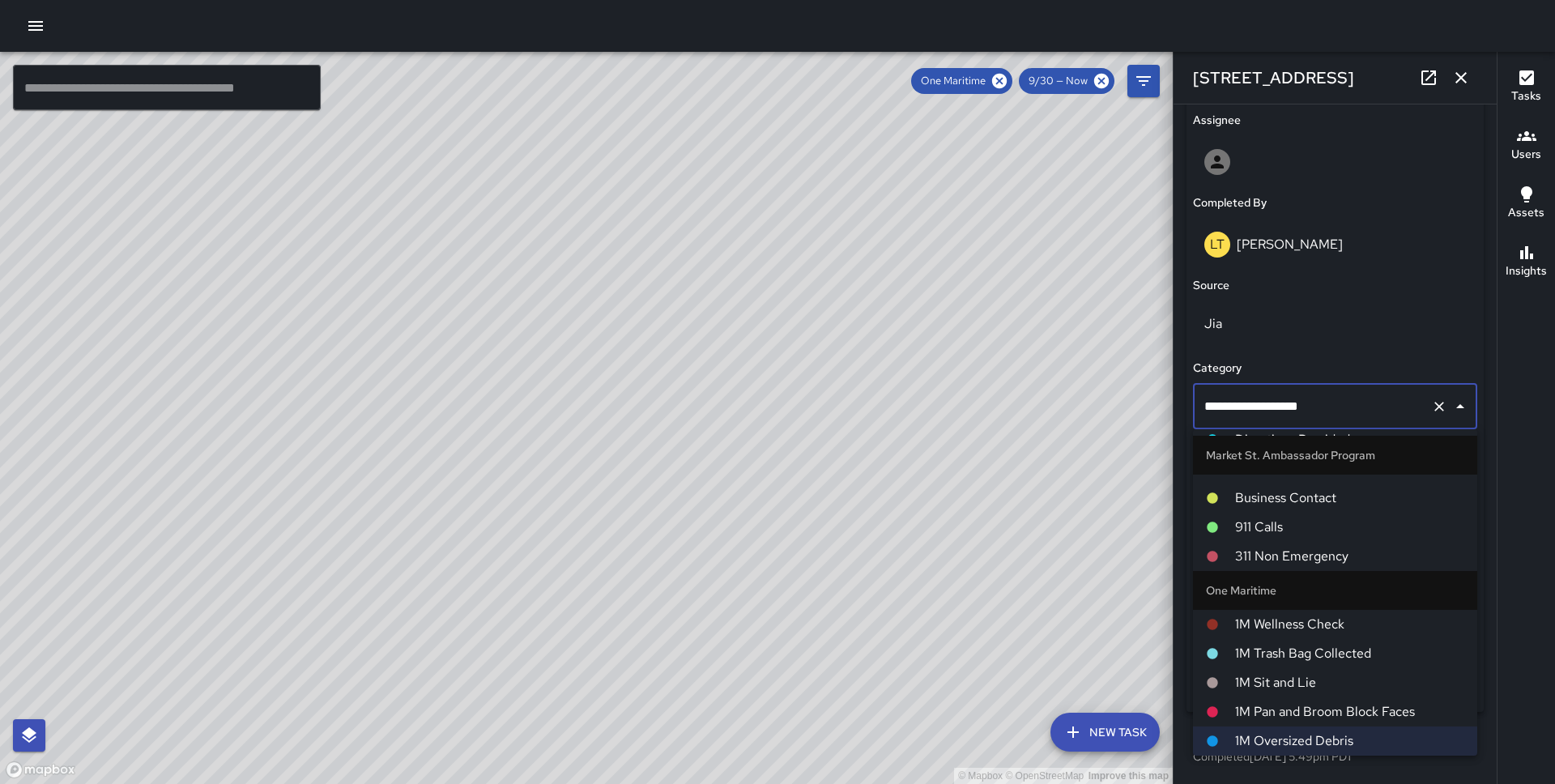
scroll to position [0, 0]
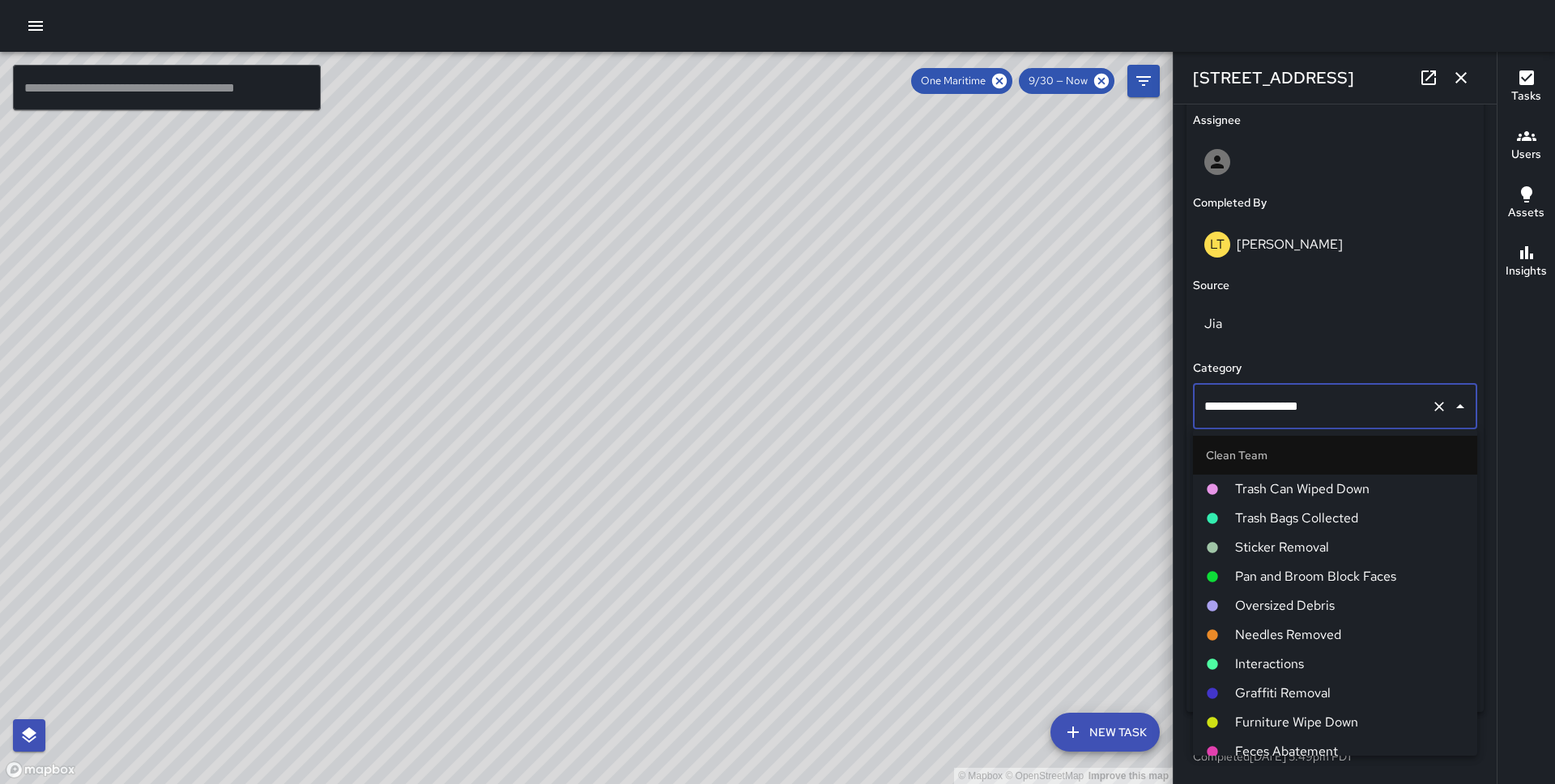
click at [1312, 568] on span "Pan and Broom Block Faces" at bounding box center [1350, 576] width 229 height 20
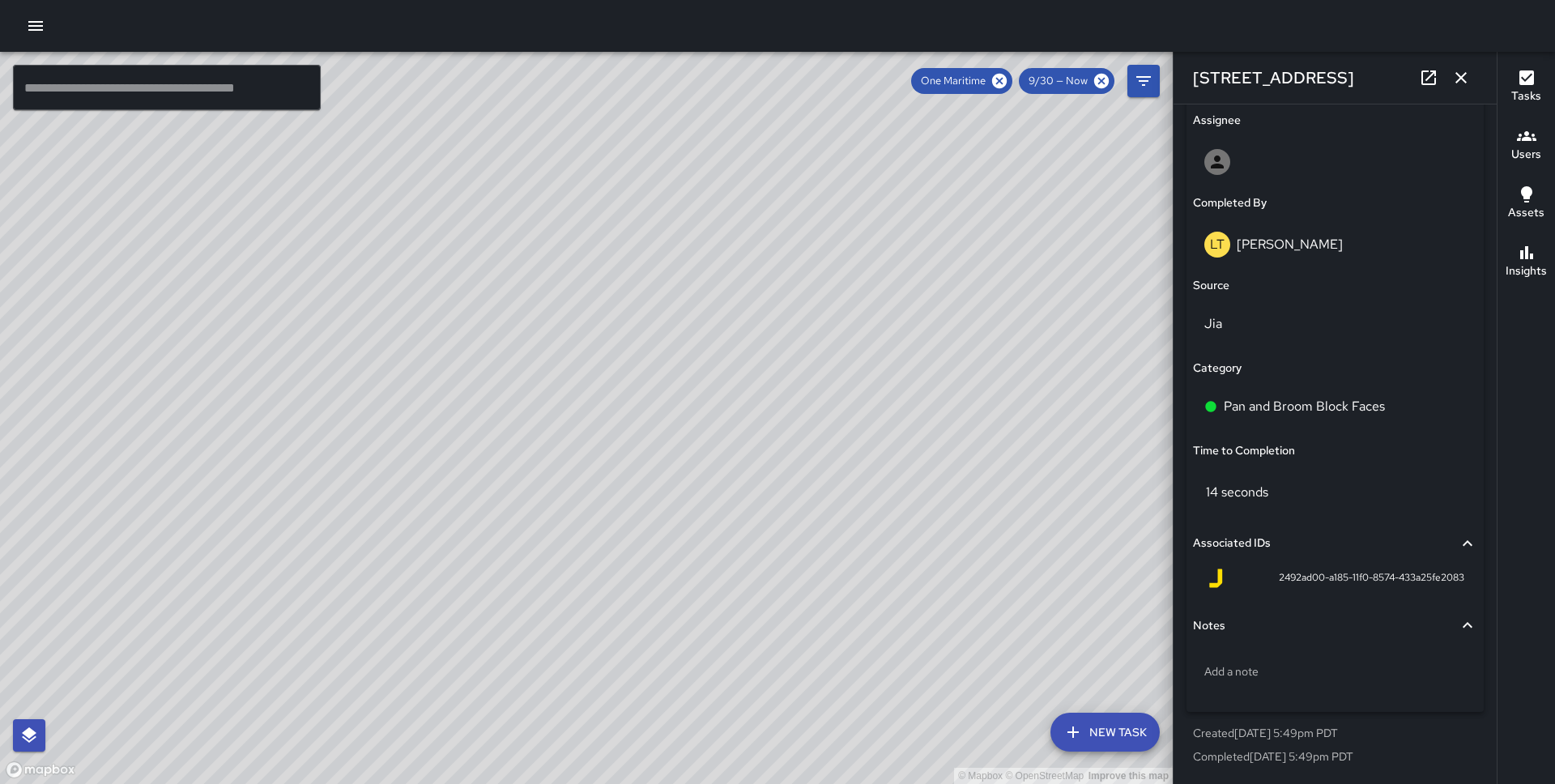
drag, startPoint x: 646, startPoint y: 312, endPoint x: 920, endPoint y: 556, distance: 366.9
click at [920, 556] on div "© Mapbox © OpenStreetMap Improve this map" at bounding box center [587, 417] width 1173 height 732
click at [1460, 83] on icon "button" at bounding box center [1461, 78] width 20 height 20
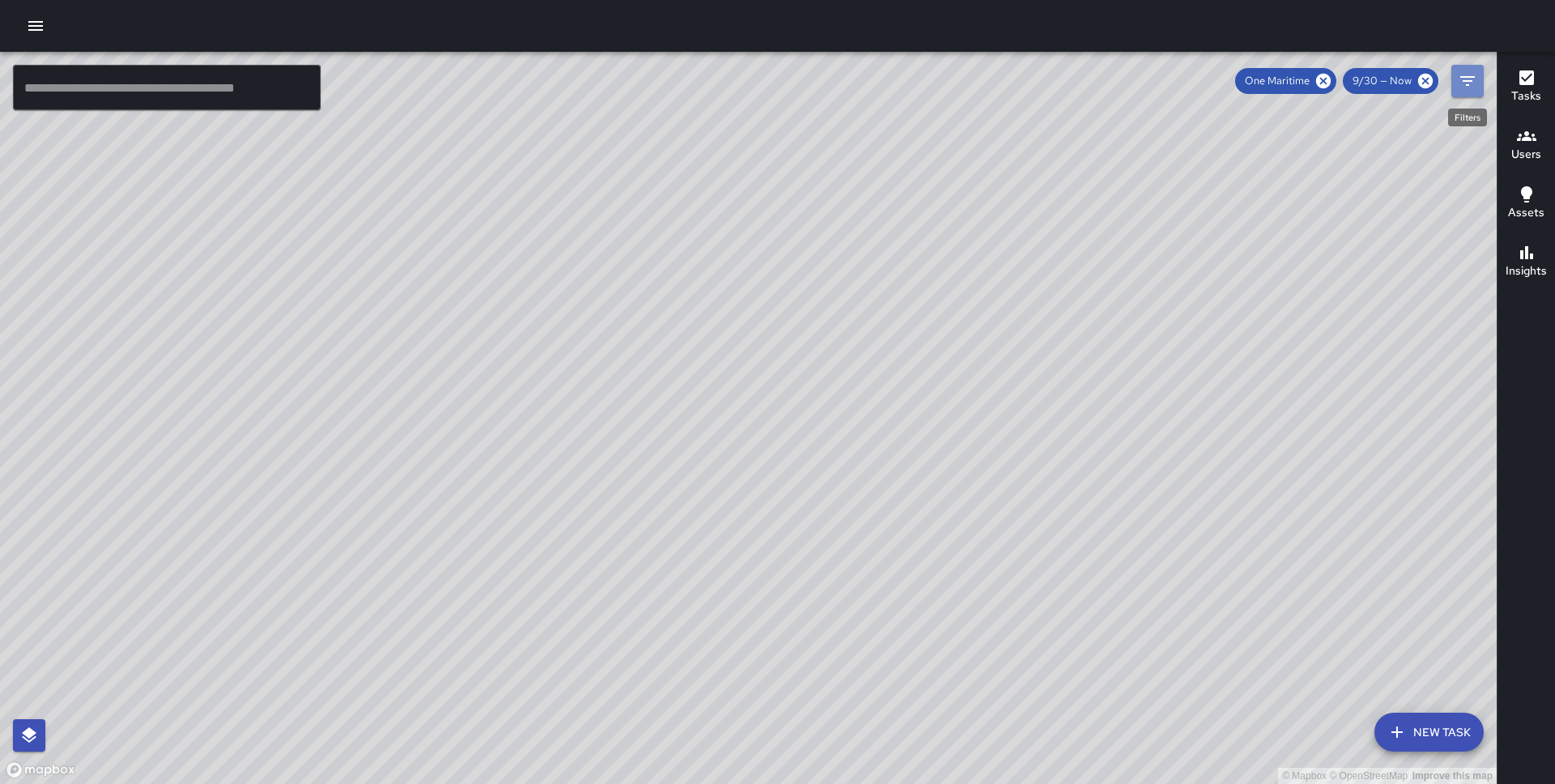
click at [1476, 77] on icon "Filters" at bounding box center [1468, 81] width 20 height 20
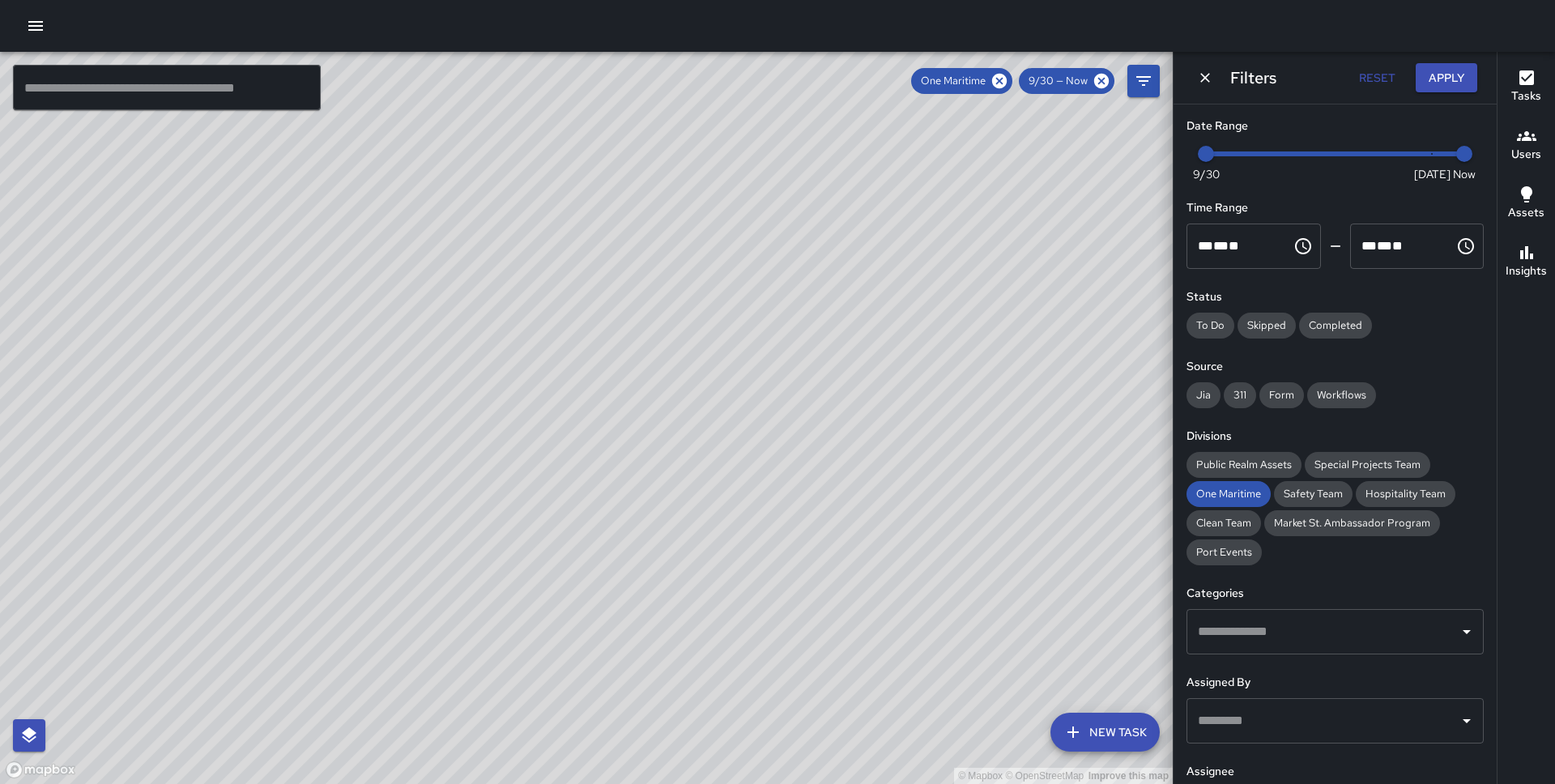
scroll to position [151, 0]
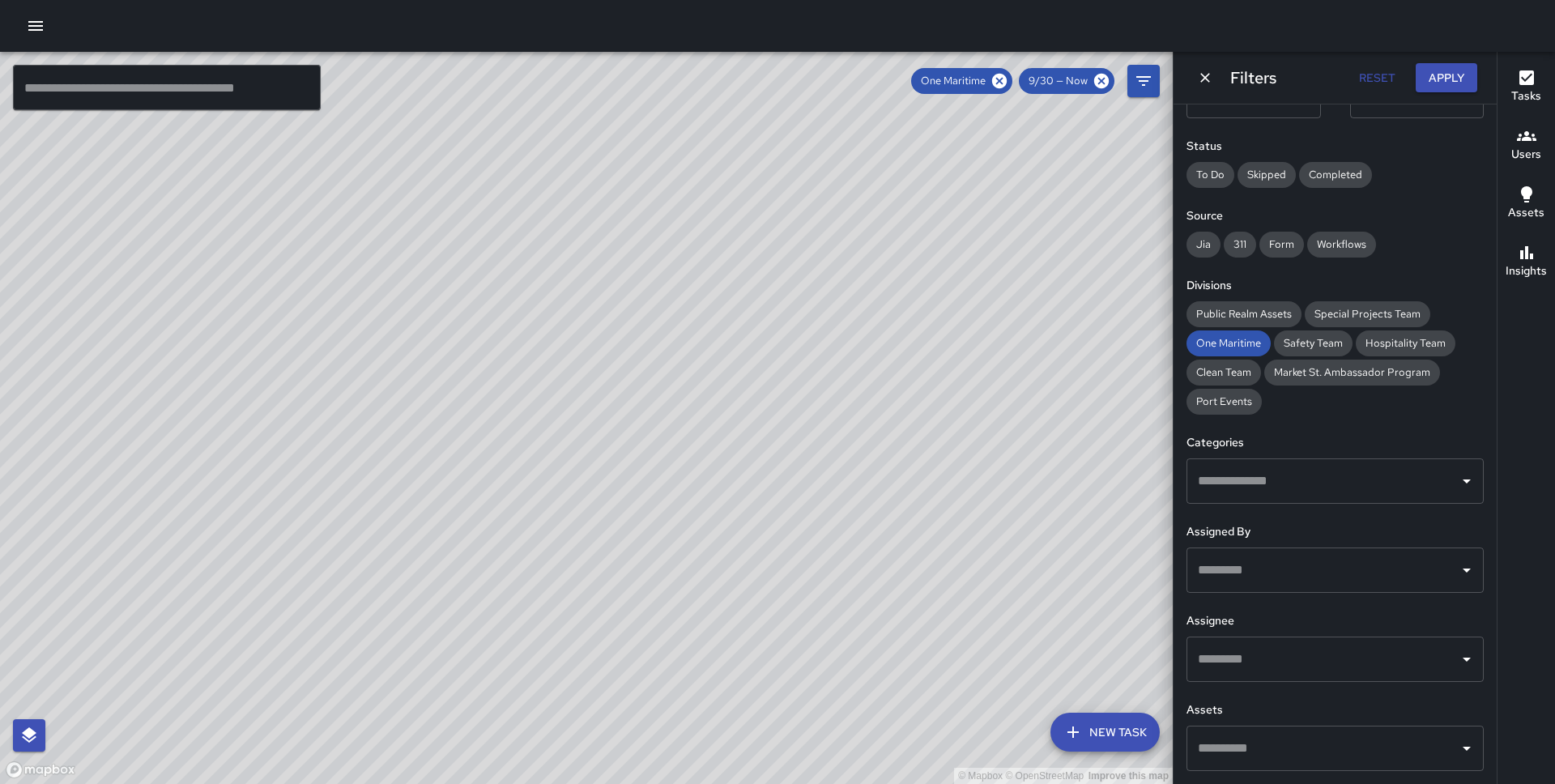
click at [1257, 486] on input "text" at bounding box center [1323, 481] width 258 height 31
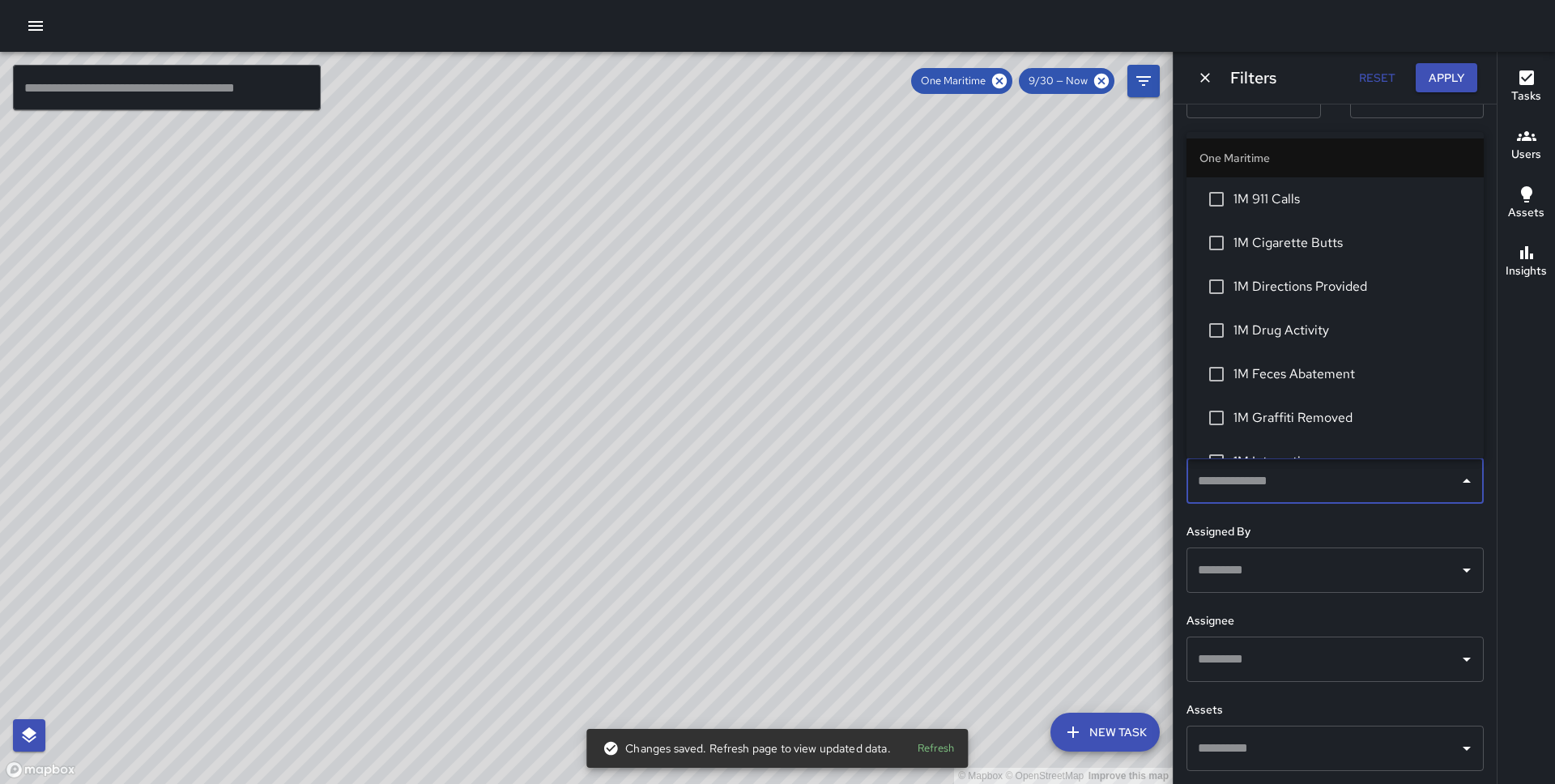
click at [1237, 240] on span "1M Cigarette Butts" at bounding box center [1352, 243] width 237 height 20
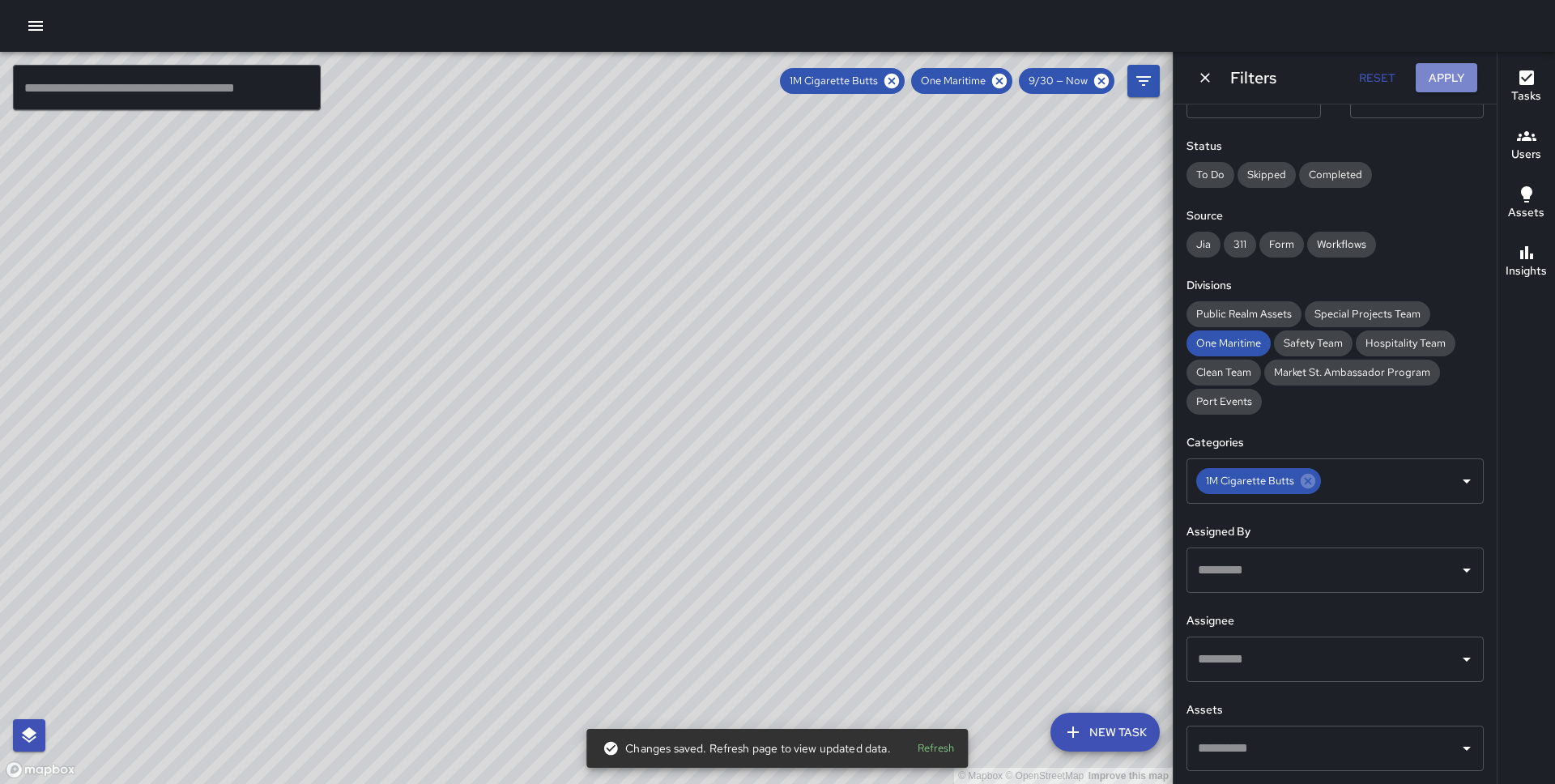
click at [1445, 81] on button "Apply" at bounding box center [1447, 78] width 61 height 30
